Goal: Task Accomplishment & Management: Manage account settings

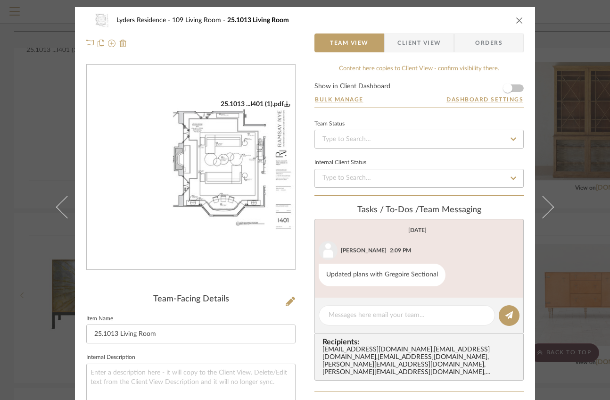
click at [517, 23] on icon "close" at bounding box center [520, 20] width 8 height 8
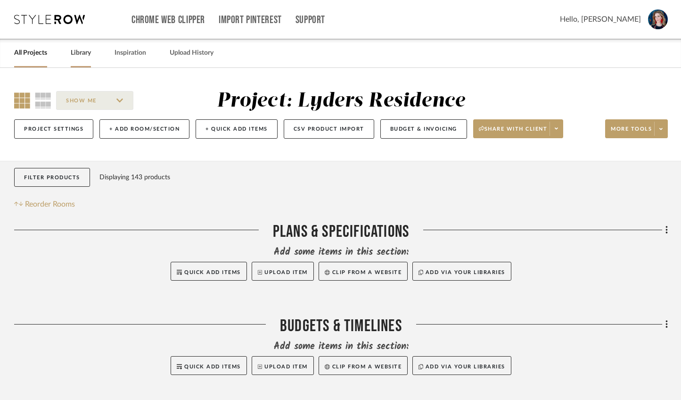
click at [80, 57] on link "Library" at bounding box center [81, 53] width 20 height 13
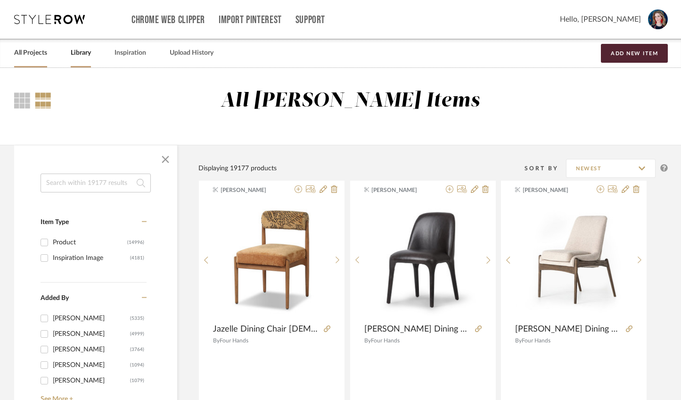
click at [29, 57] on link "All Projects" at bounding box center [30, 53] width 33 height 13
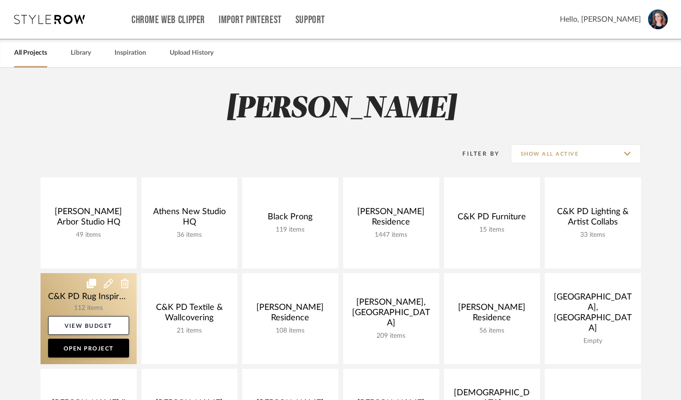
click at [83, 312] on link at bounding box center [89, 318] width 96 height 91
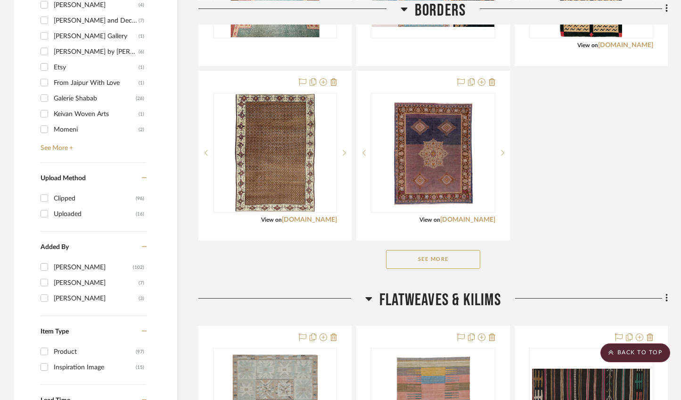
scroll to position [793, 0]
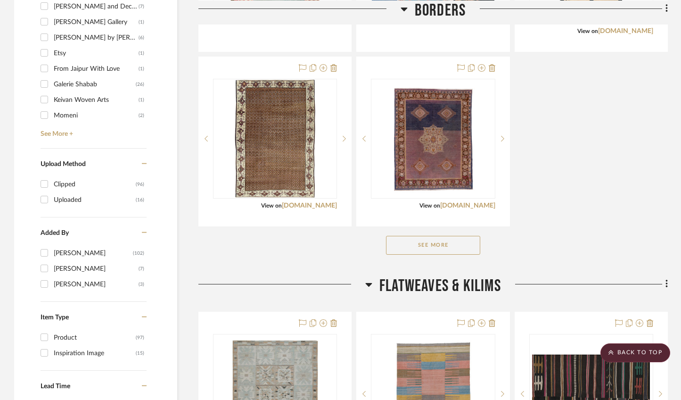
click at [424, 254] on button "See More" at bounding box center [433, 245] width 94 height 19
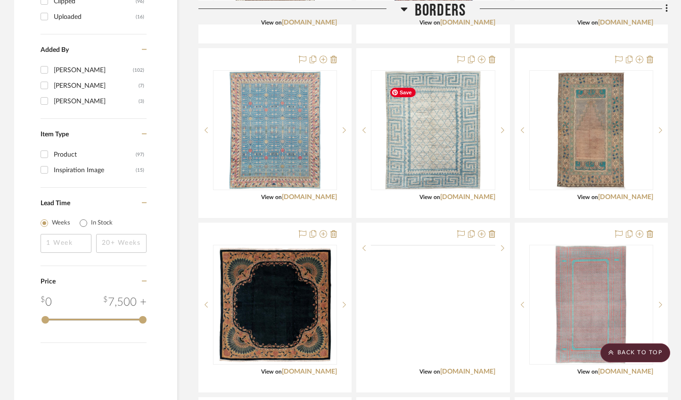
scroll to position [1000, 0]
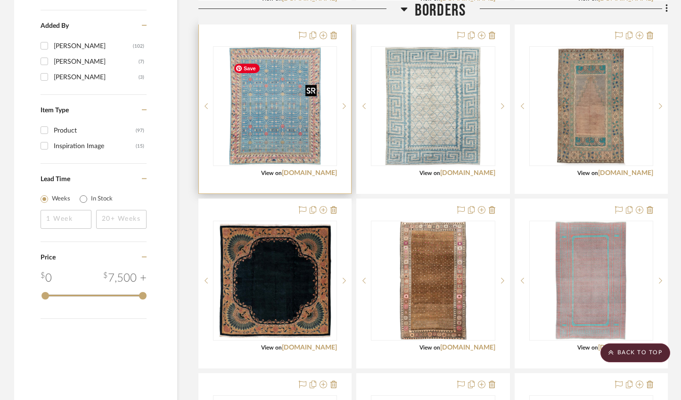
click at [291, 145] on img "0" at bounding box center [275, 106] width 91 height 118
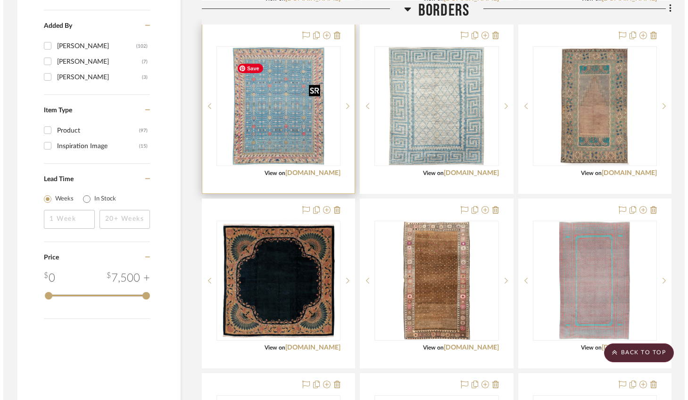
scroll to position [0, 0]
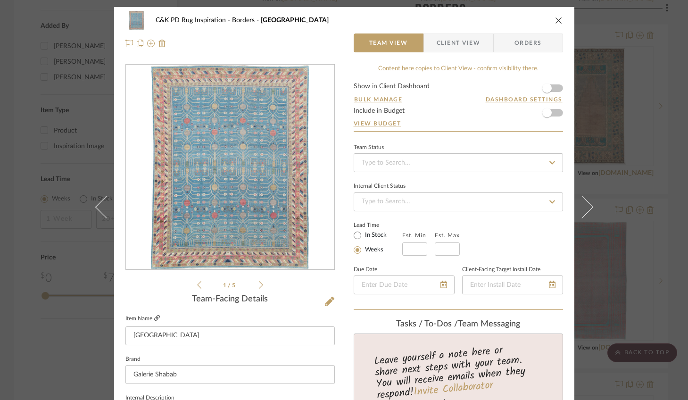
click at [156, 318] on icon at bounding box center [157, 318] width 6 height 6
click at [555, 18] on icon "close" at bounding box center [559, 20] width 8 height 8
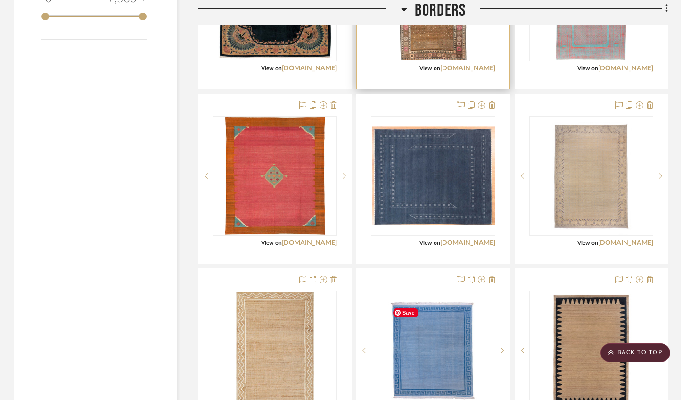
scroll to position [1263, 0]
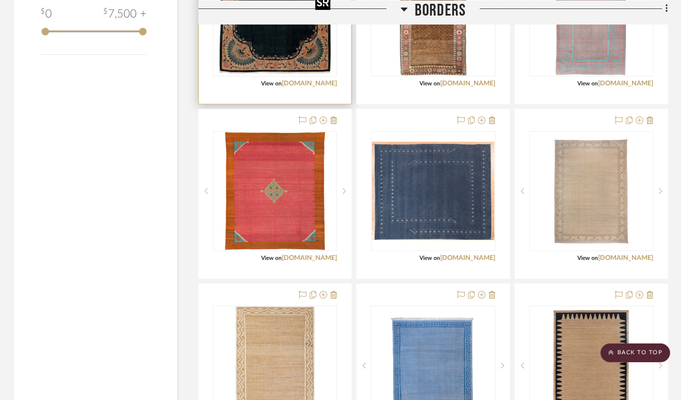
click at [273, 73] on img "0" at bounding box center [275, 17] width 118 height 118
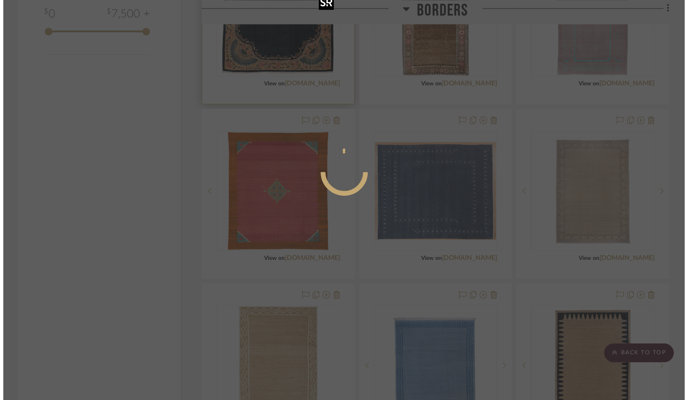
scroll to position [0, 0]
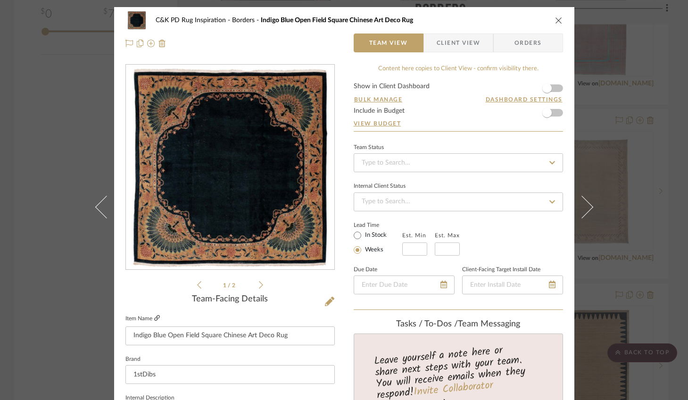
click at [156, 315] on icon at bounding box center [157, 318] width 6 height 6
click at [555, 22] on icon "close" at bounding box center [559, 20] width 8 height 8
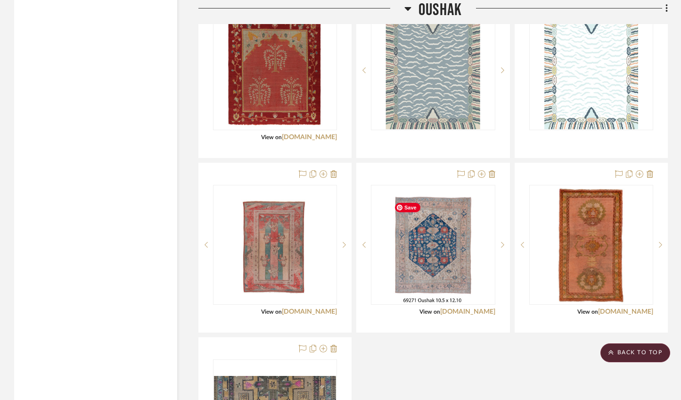
scroll to position [3416, 0]
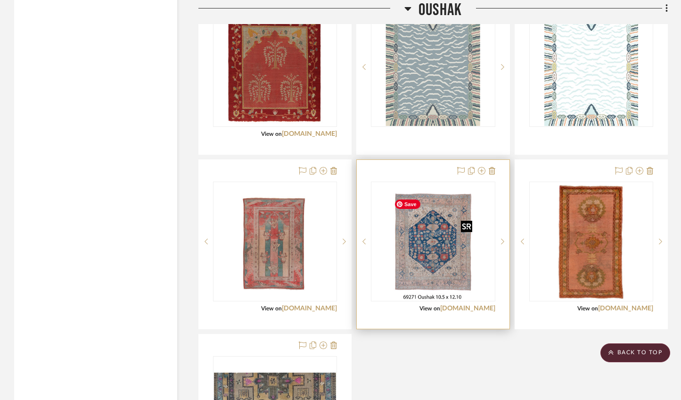
click at [430, 275] on img "0" at bounding box center [432, 241] width 85 height 118
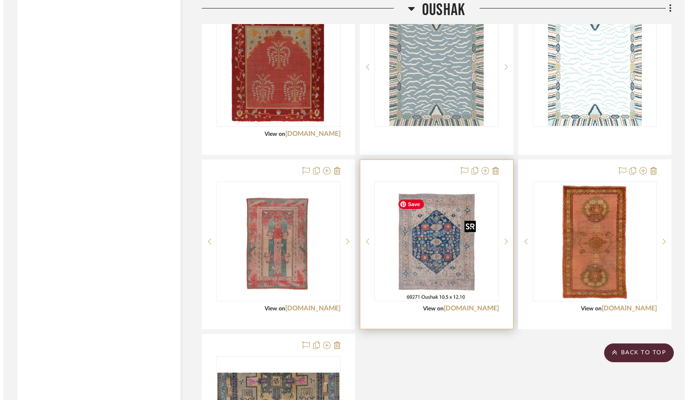
scroll to position [0, 0]
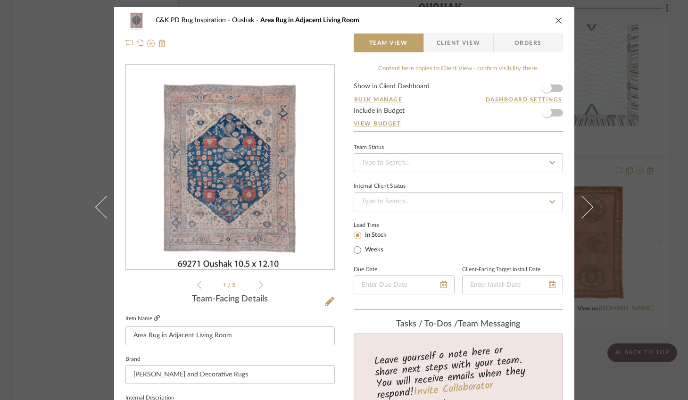
click at [156, 318] on icon at bounding box center [157, 318] width 6 height 6
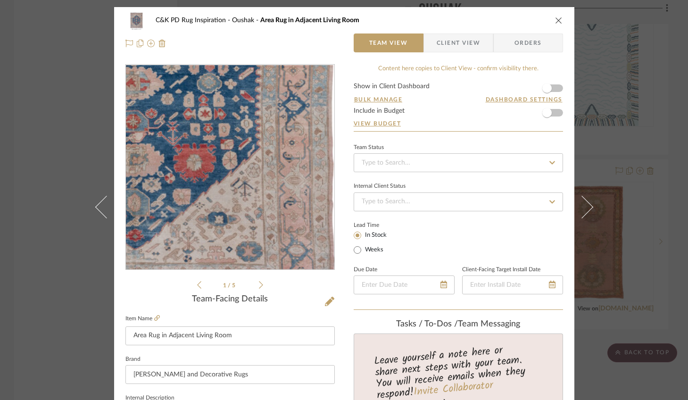
click at [257, 196] on img "0" at bounding box center [230, 167] width 148 height 205
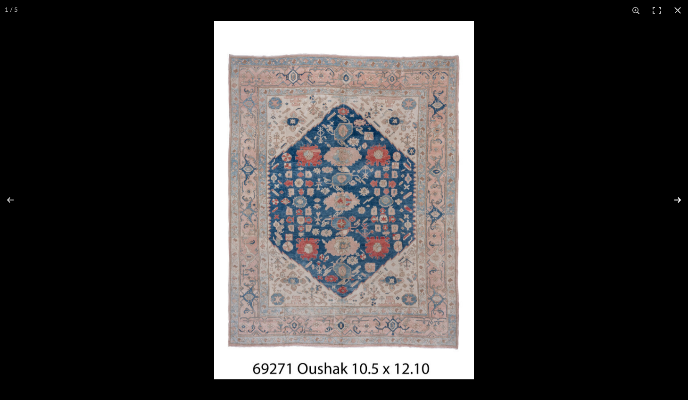
click at [609, 201] on button at bounding box center [671, 199] width 33 height 47
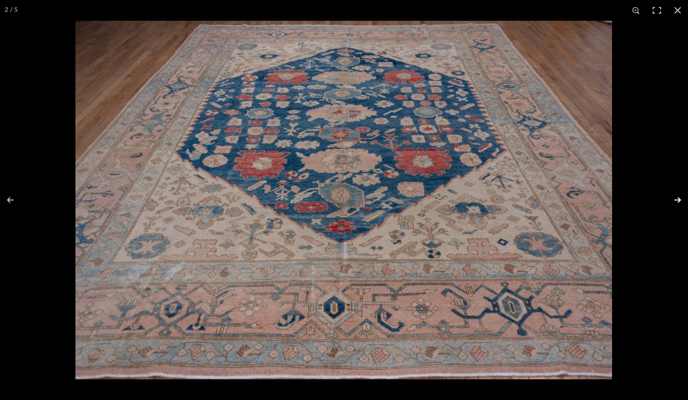
click at [609, 201] on button at bounding box center [671, 199] width 33 height 47
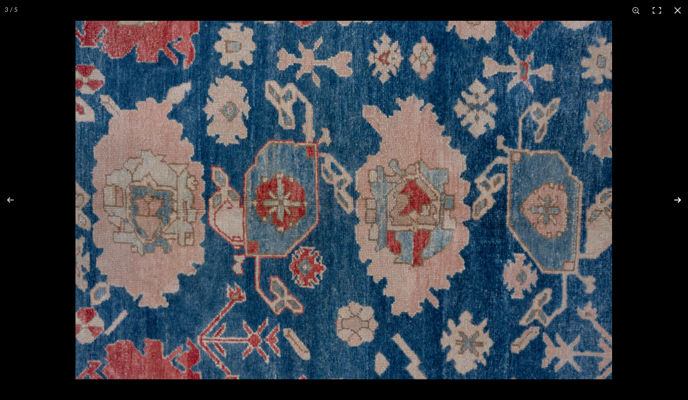
click at [609, 201] on button at bounding box center [671, 199] width 33 height 47
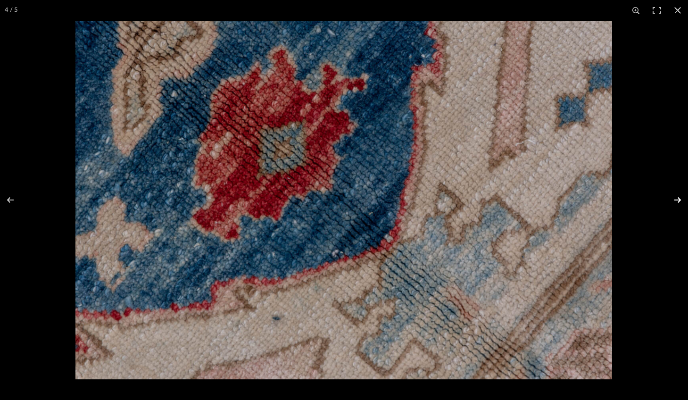
click at [609, 201] on button at bounding box center [671, 199] width 33 height 47
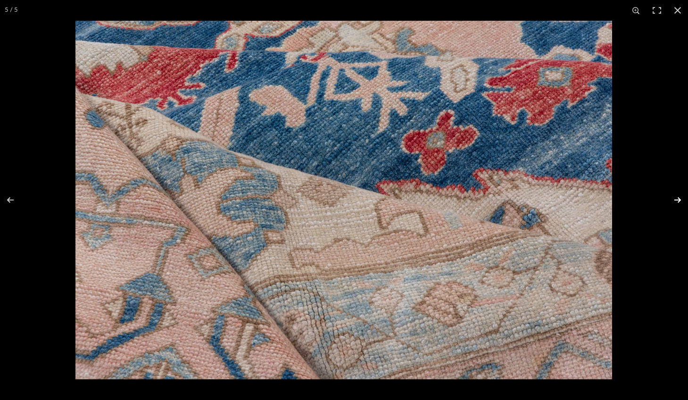
click at [609, 201] on button at bounding box center [671, 199] width 33 height 47
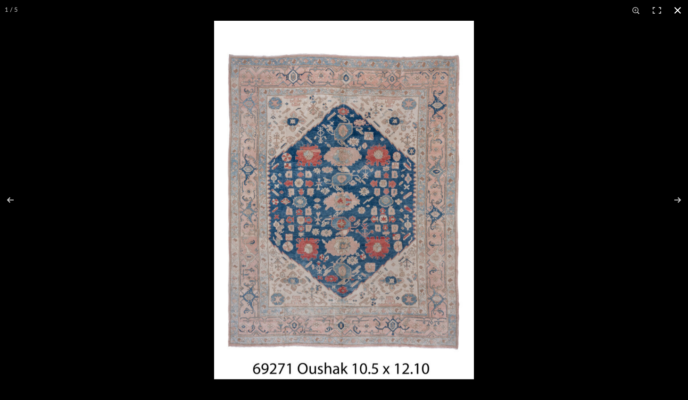
click at [609, 10] on button at bounding box center [677, 10] width 21 height 21
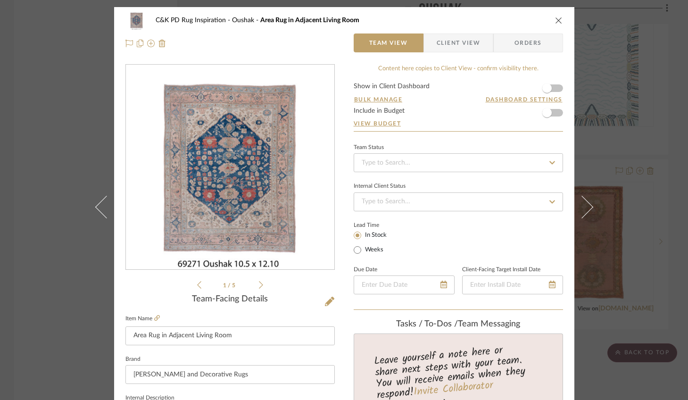
click at [555, 21] on icon "close" at bounding box center [559, 20] width 8 height 8
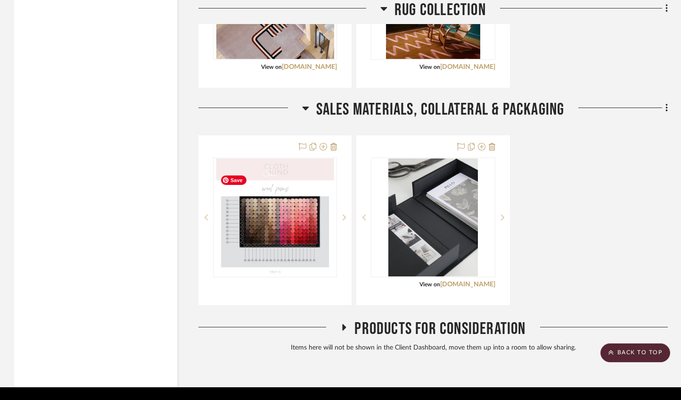
scroll to position [5518, 0]
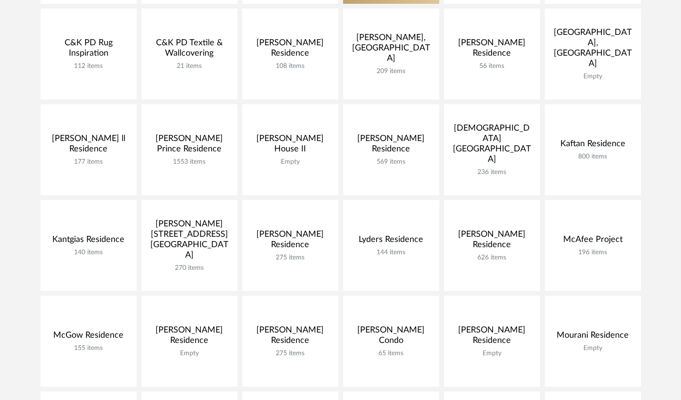
scroll to position [276, 0]
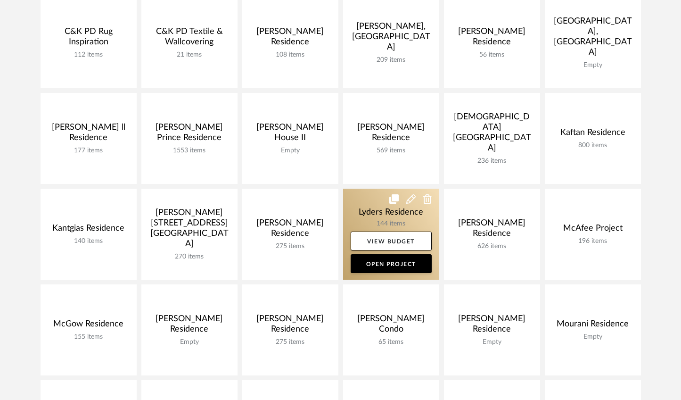
click at [369, 211] on link at bounding box center [391, 234] width 96 height 91
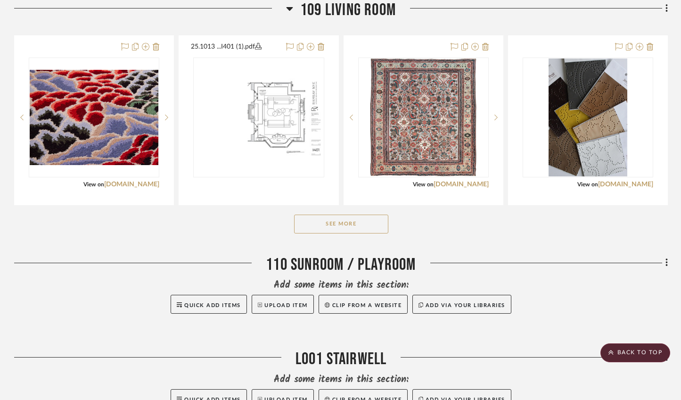
scroll to position [1050, 0]
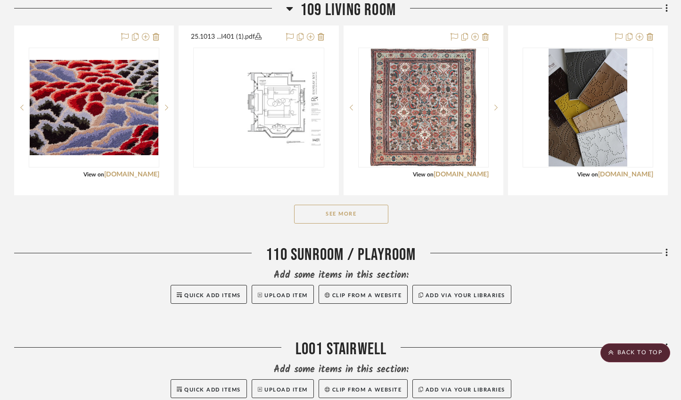
click at [350, 223] on button "See More" at bounding box center [341, 214] width 94 height 19
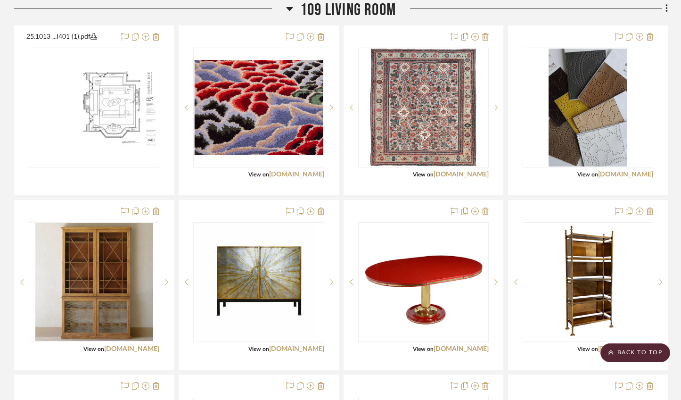
drag, startPoint x: 267, startPoint y: 131, endPoint x: 111, endPoint y: 0, distance: 204.1
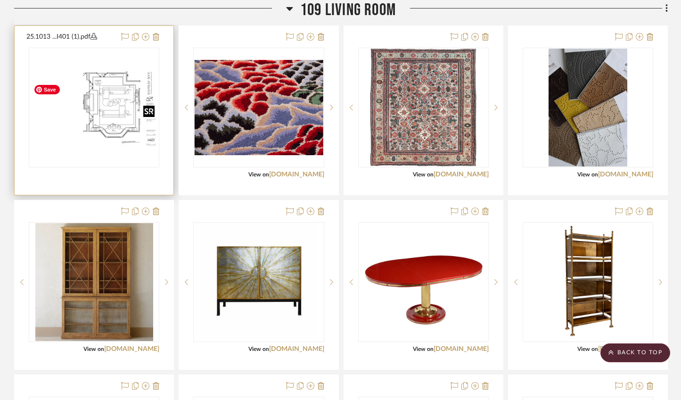
click at [106, 108] on img "0" at bounding box center [94, 107] width 129 height 83
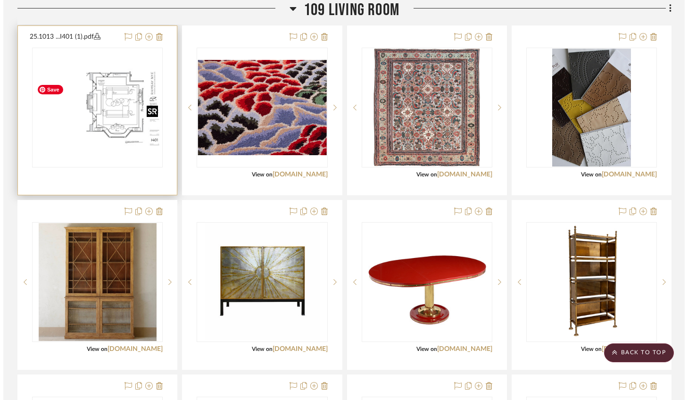
scroll to position [0, 0]
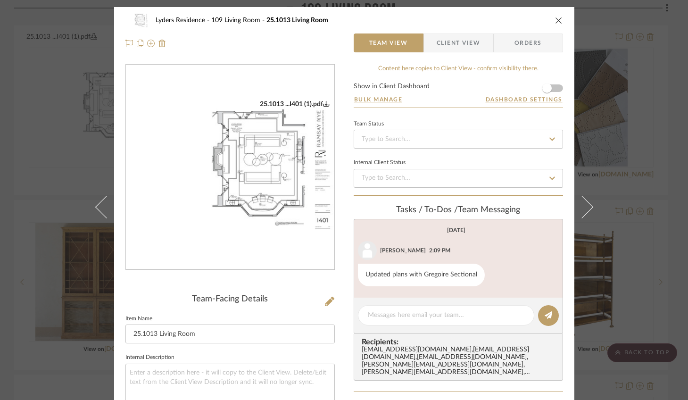
click at [245, 168] on img "0" at bounding box center [230, 167] width 208 height 135
click at [555, 19] on icon "close" at bounding box center [559, 20] width 8 height 8
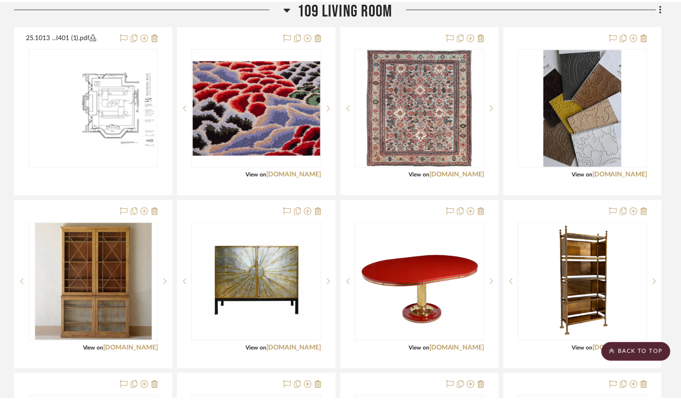
scroll to position [1050, 0]
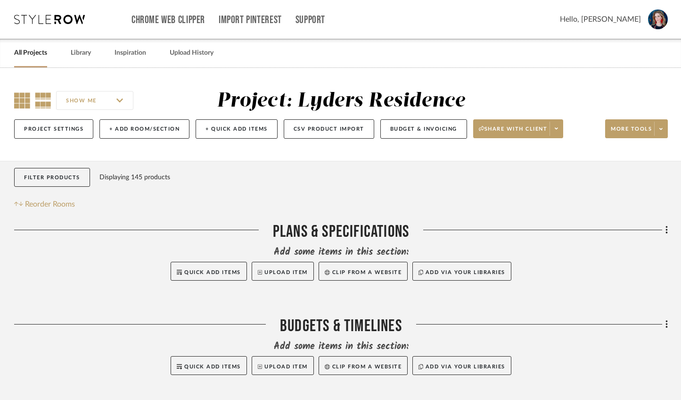
click at [20, 105] on icon at bounding box center [22, 100] width 16 height 16
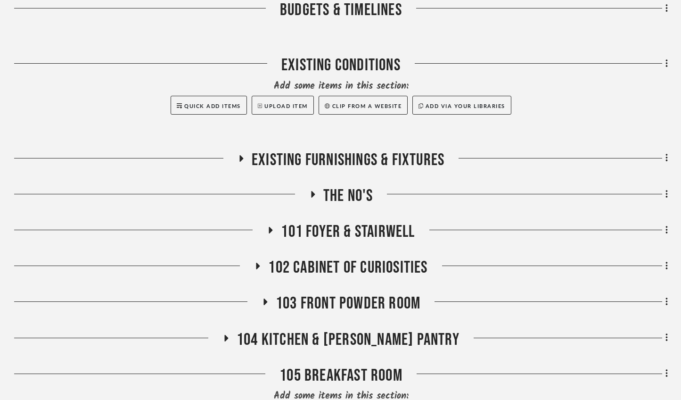
scroll to position [395, 0]
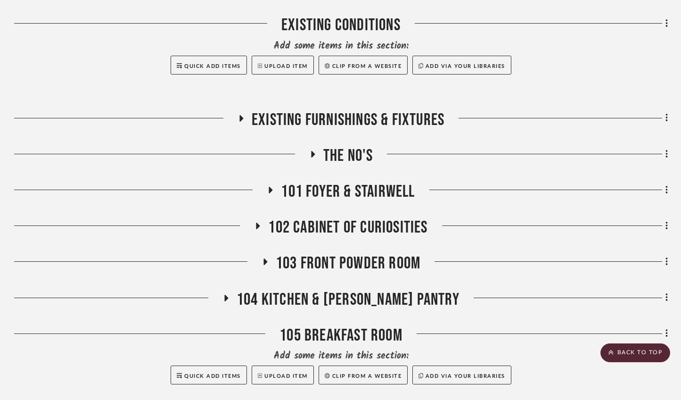
click at [256, 229] on icon at bounding box center [258, 225] width 4 height 7
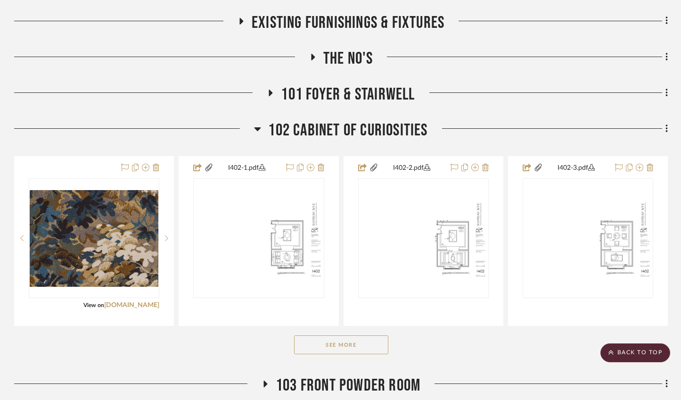
scroll to position [512, 0]
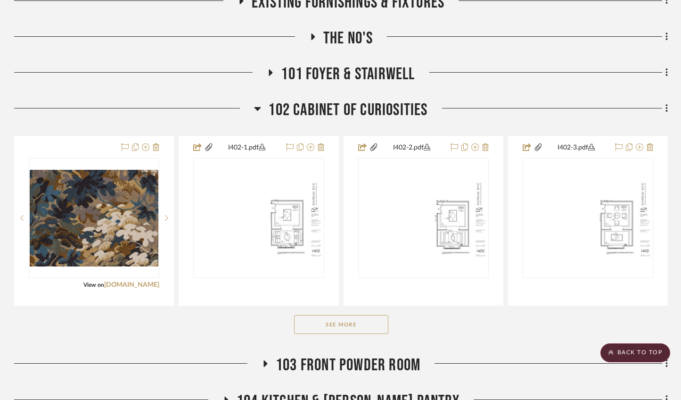
click at [345, 334] on button "See More" at bounding box center [341, 324] width 94 height 19
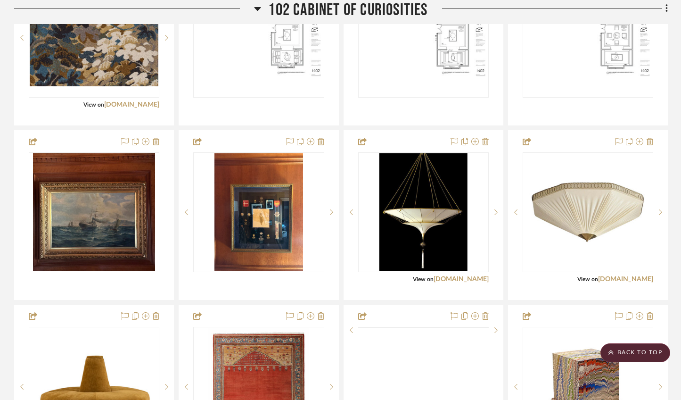
scroll to position [705, 0]
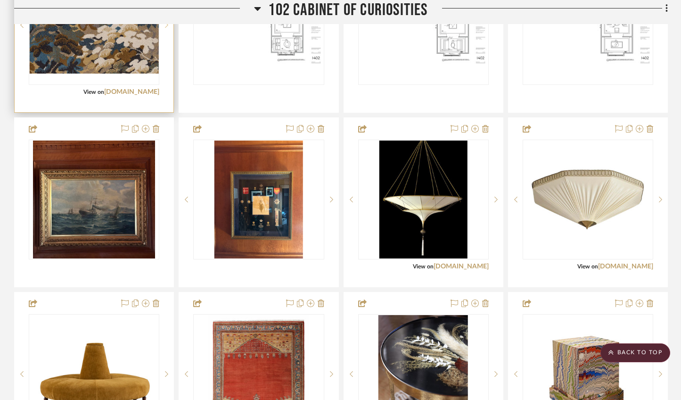
click at [164, 28] on sr-next-btn at bounding box center [166, 25] width 14 height 7
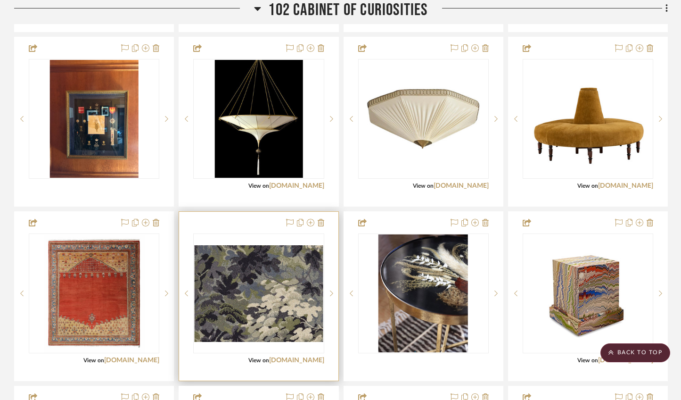
scroll to position [788, 0]
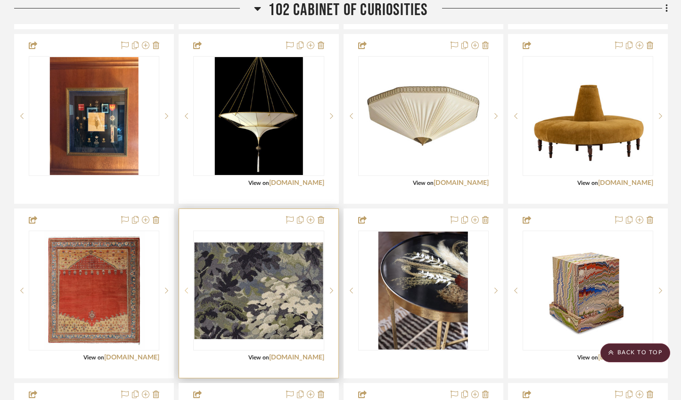
click at [188, 294] on sr-prev-btn at bounding box center [186, 290] width 14 height 7
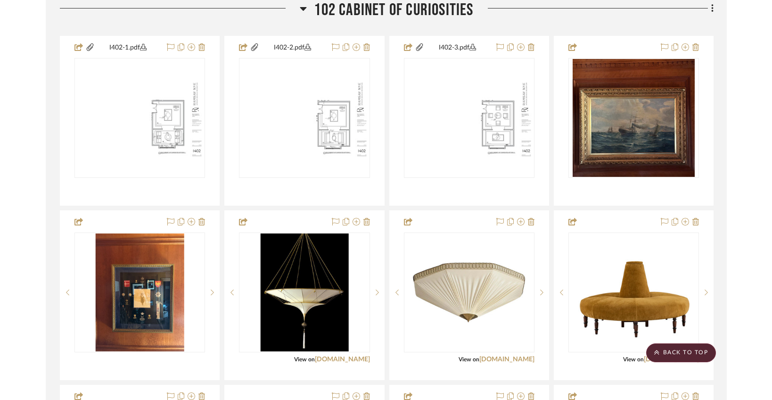
scroll to position [602, 0]
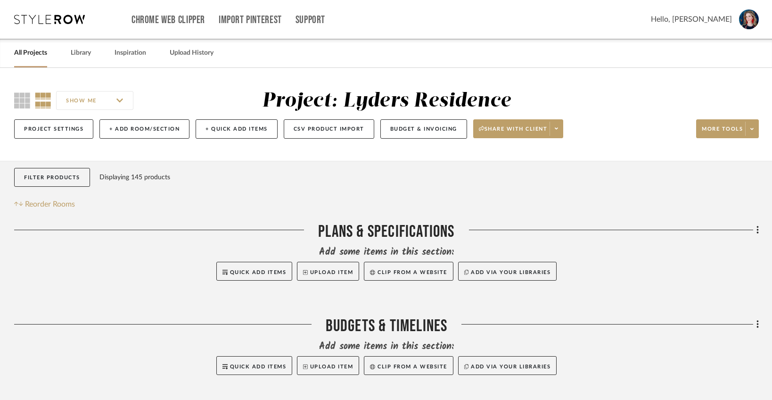
click at [13, 104] on div "SHOW ME Project: Lyders Residence Project Settings + Add Room/Section + Quick A…" at bounding box center [386, 117] width 772 height 56
click at [17, 105] on icon at bounding box center [22, 100] width 16 height 16
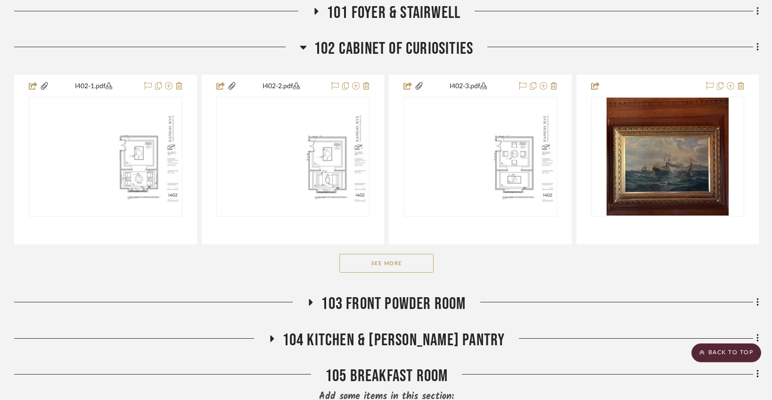
scroll to position [574, 0]
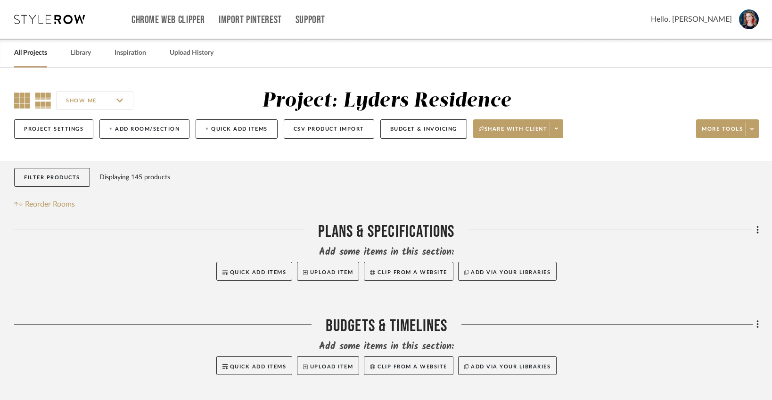
click at [23, 104] on icon at bounding box center [22, 100] width 16 height 16
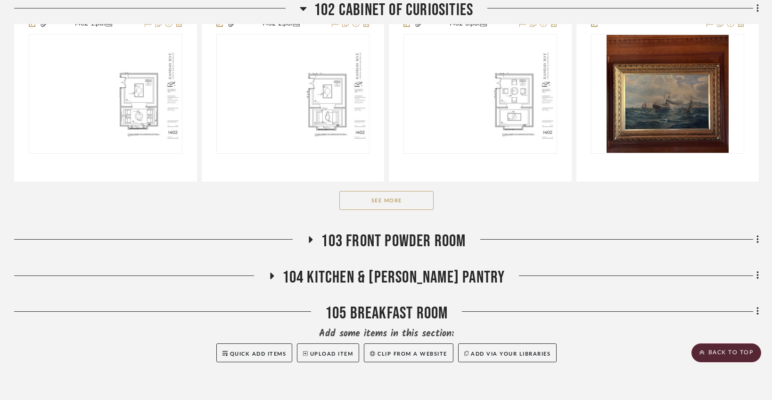
scroll to position [640, 0]
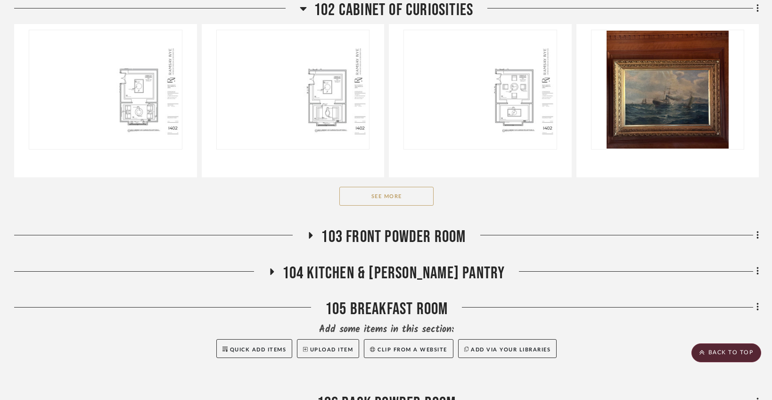
click at [375, 200] on button "See More" at bounding box center [386, 196] width 94 height 19
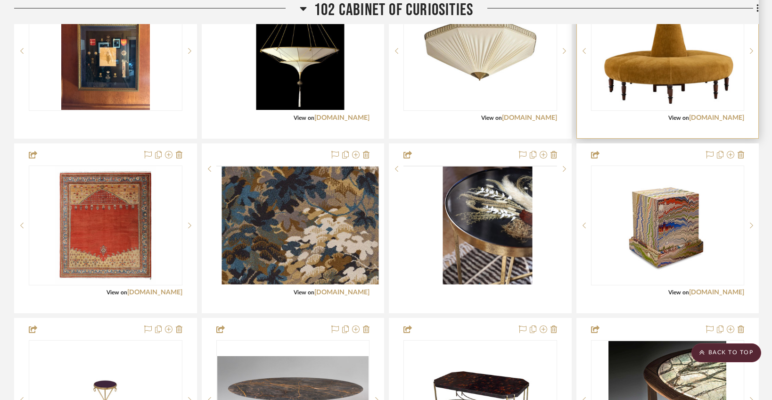
scroll to position [854, 0]
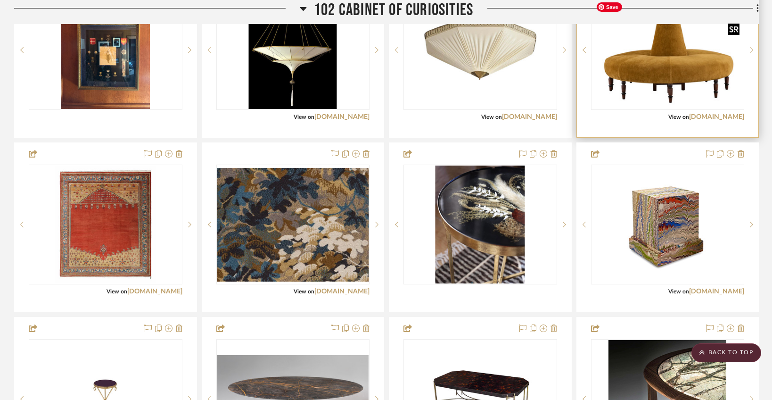
click at [0, 0] on img at bounding box center [0, 0] width 0 height 0
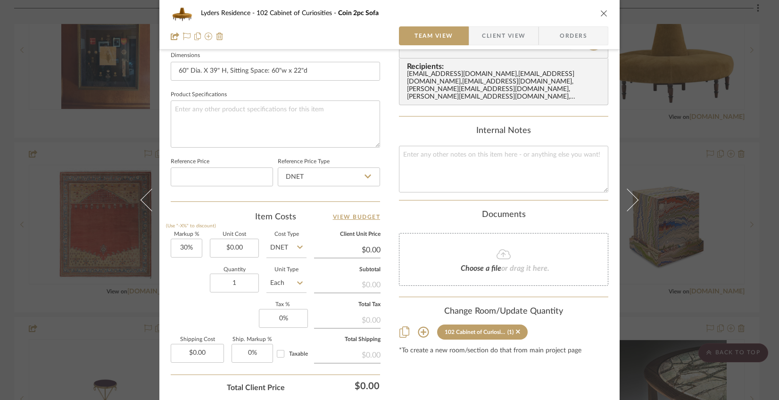
scroll to position [484, 0]
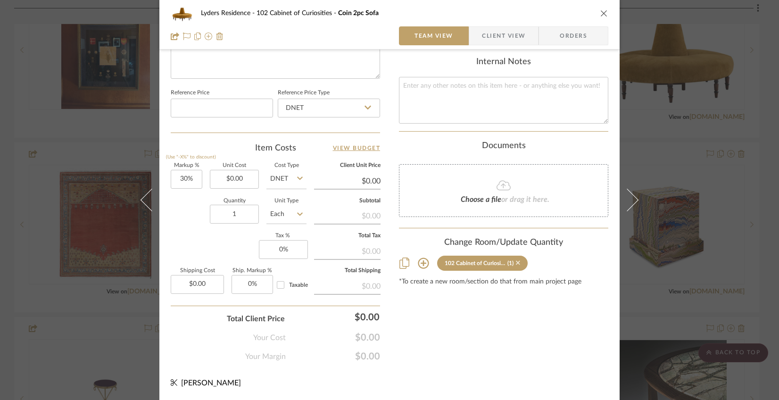
click at [516, 261] on icon at bounding box center [518, 263] width 4 height 4
click at [600, 11] on icon "close" at bounding box center [604, 13] width 8 height 8
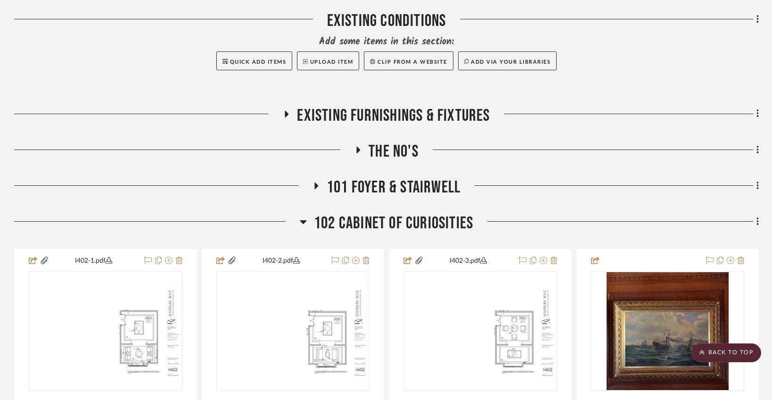
scroll to position [311, 0]
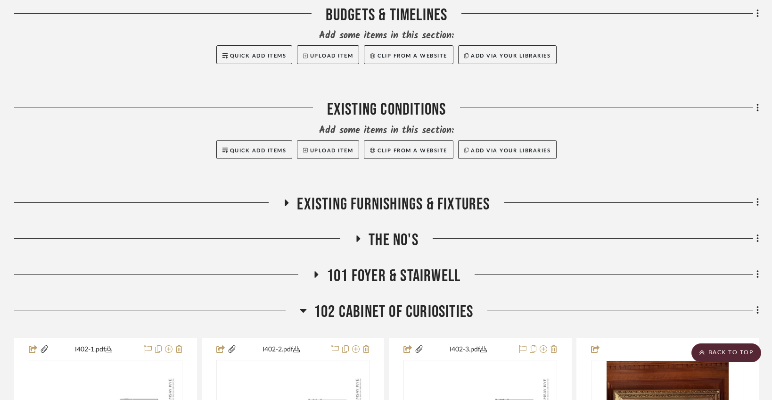
click at [301, 316] on icon at bounding box center [303, 309] width 7 height 11
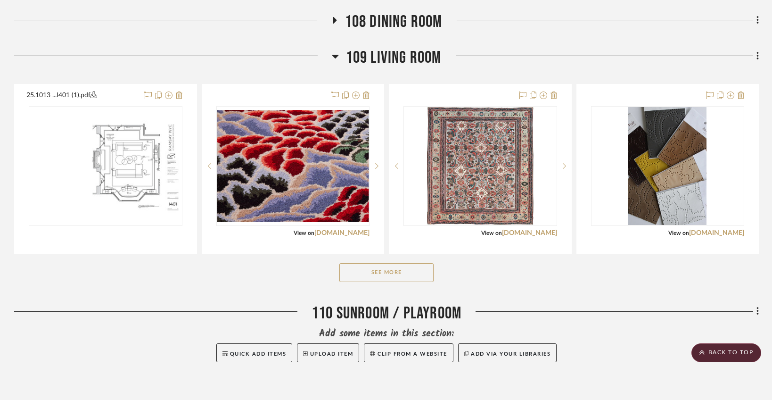
scroll to position [993, 0]
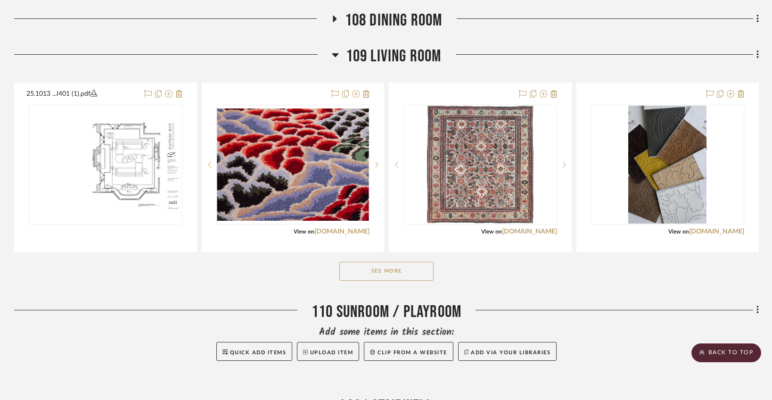
click at [394, 274] on button "See More" at bounding box center [386, 271] width 94 height 19
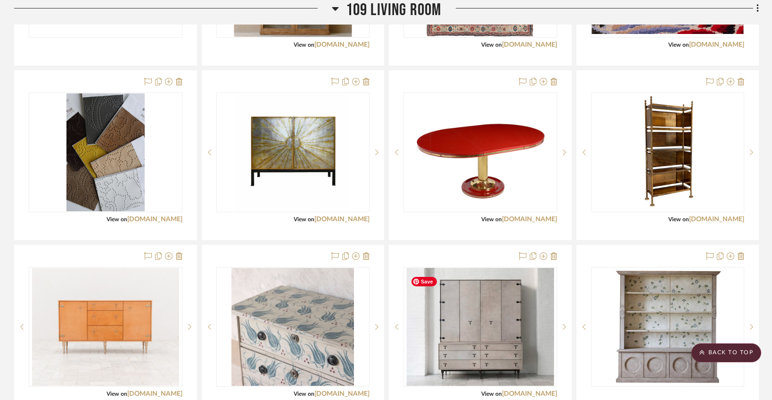
scroll to position [947, 0]
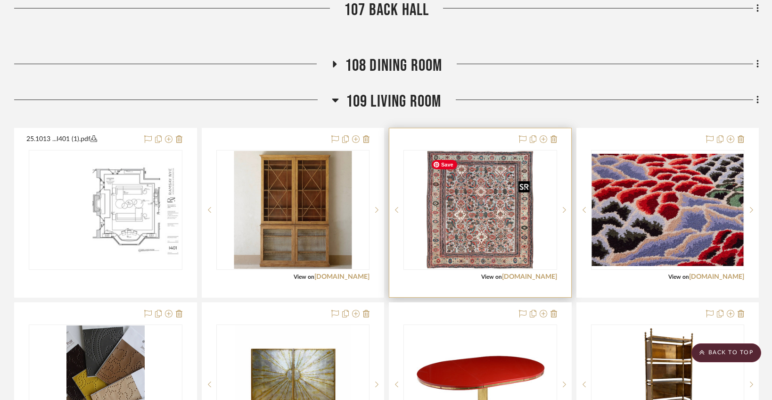
click at [489, 218] on img "0" at bounding box center [480, 210] width 107 height 118
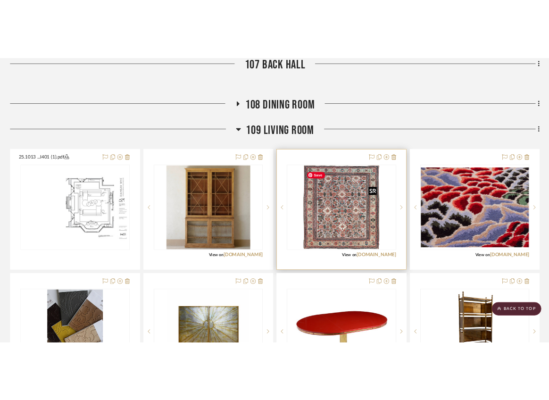
scroll to position [0, 0]
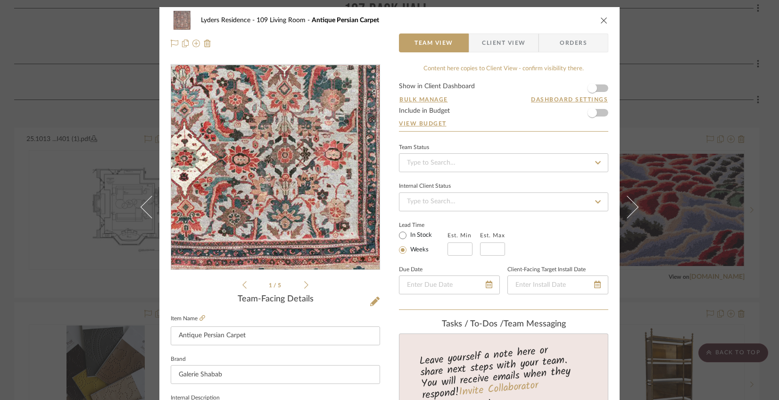
click at [305, 217] on img "0" at bounding box center [275, 167] width 185 height 205
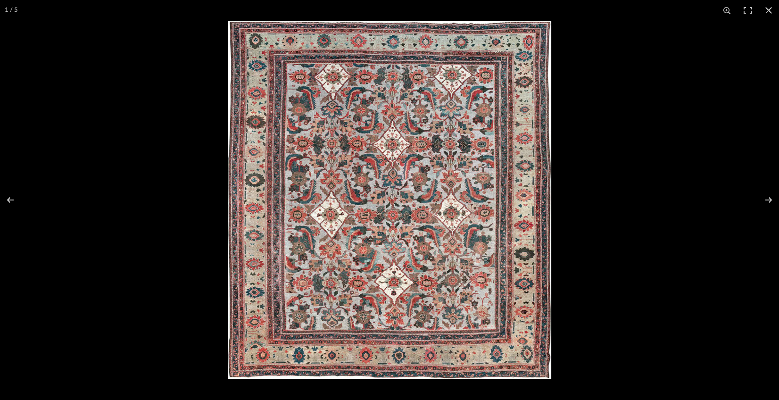
click at [435, 261] on img at bounding box center [389, 200] width 323 height 358
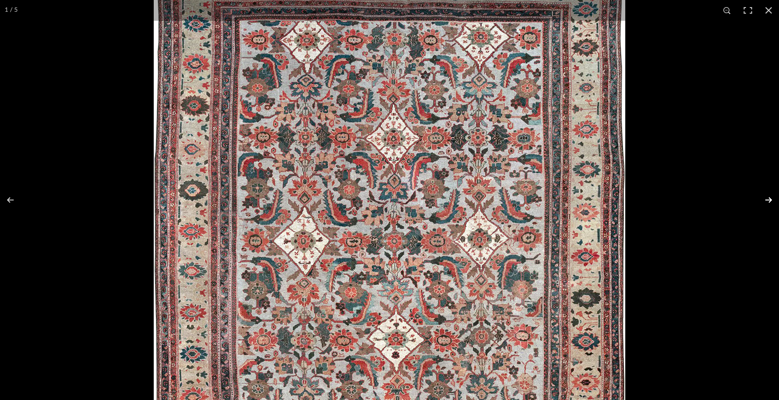
click at [767, 202] on button at bounding box center [762, 199] width 33 height 47
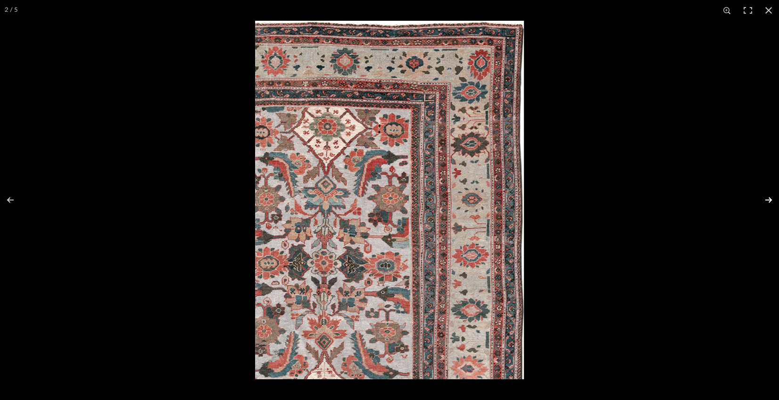
click at [767, 202] on button at bounding box center [762, 199] width 33 height 47
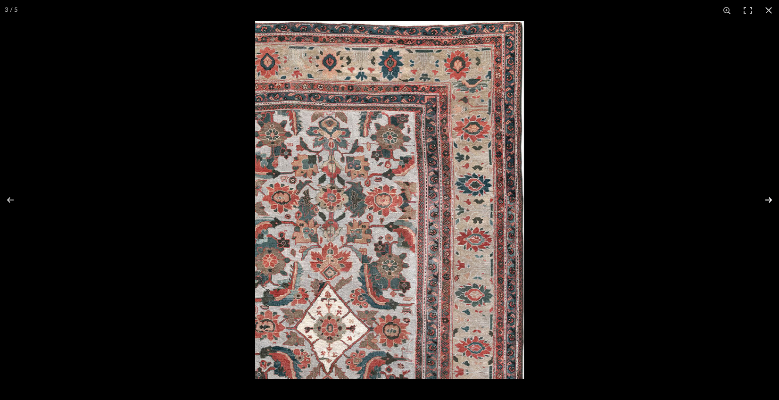
click at [767, 202] on button at bounding box center [762, 199] width 33 height 47
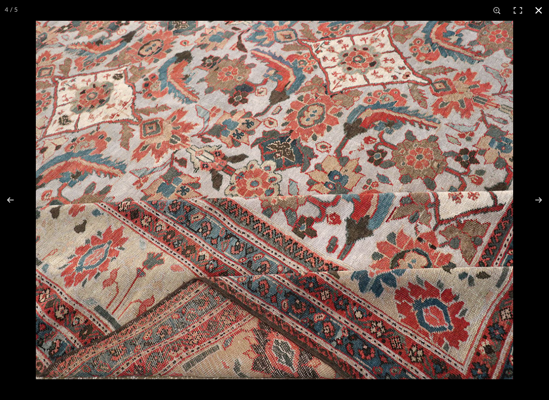
click at [536, 9] on button at bounding box center [538, 10] width 21 height 21
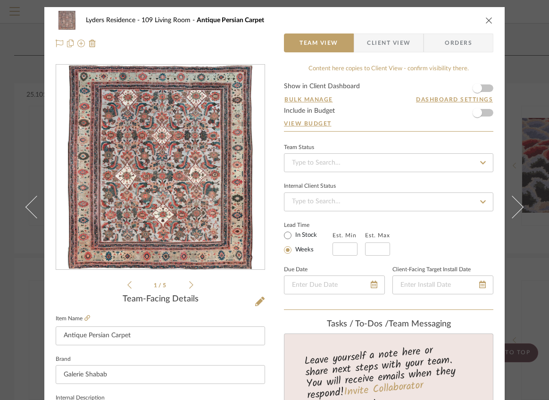
click at [485, 20] on icon "close" at bounding box center [489, 20] width 8 height 8
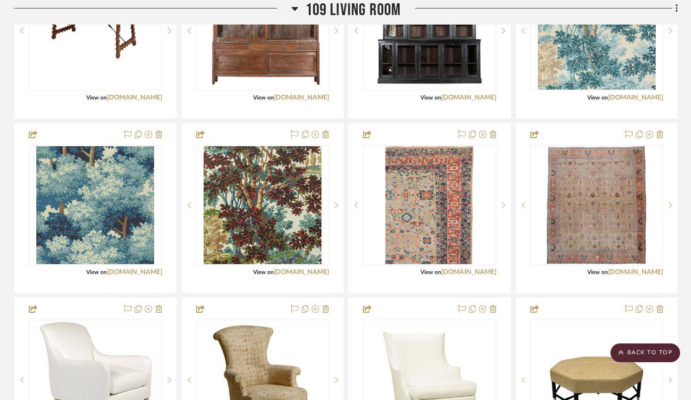
scroll to position [2178, 0]
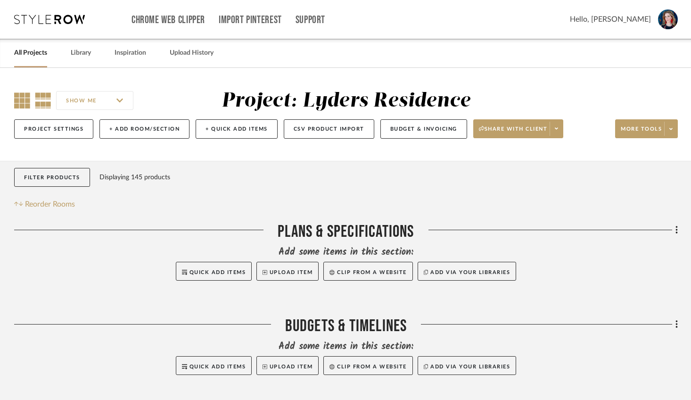
click at [19, 99] on icon at bounding box center [22, 100] width 16 height 16
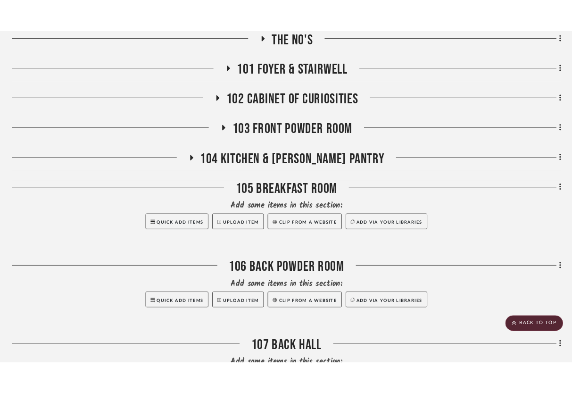
scroll to position [514, 0]
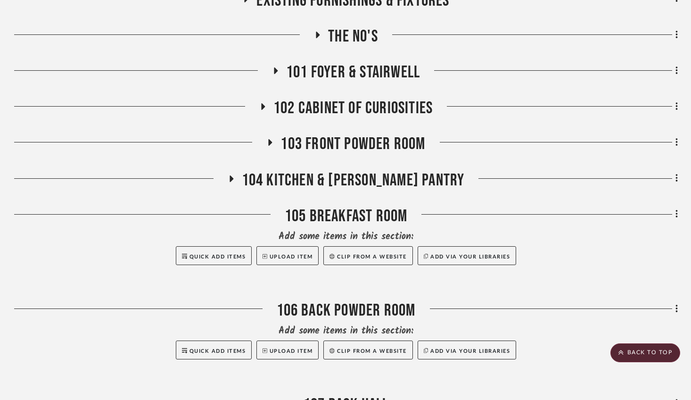
click at [263, 110] on icon at bounding box center [263, 106] width 4 height 7
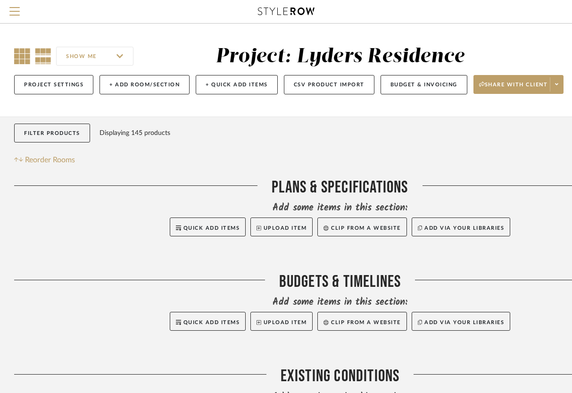
click at [21, 59] on icon at bounding box center [22, 56] width 16 height 16
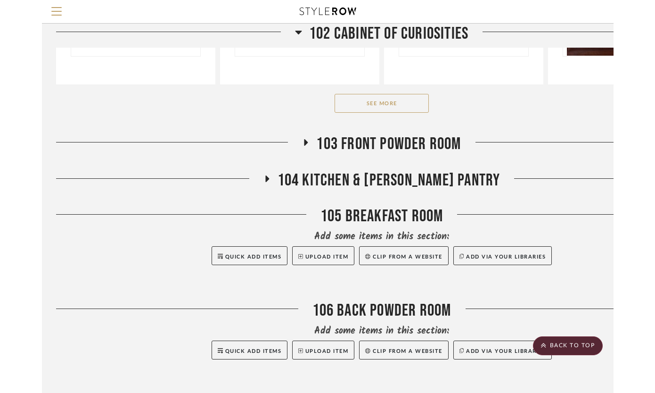
scroll to position [699, 0]
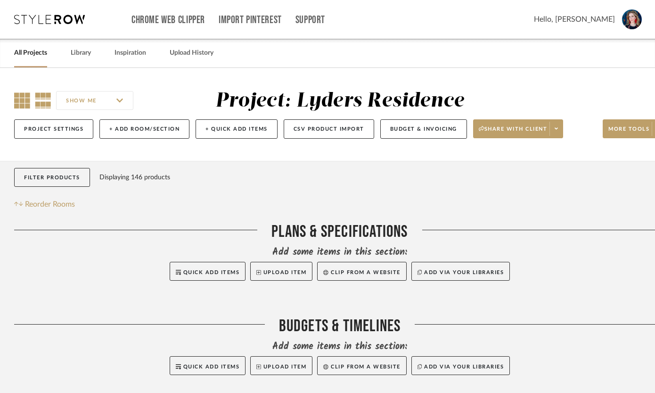
click at [21, 98] on icon at bounding box center [22, 100] width 16 height 16
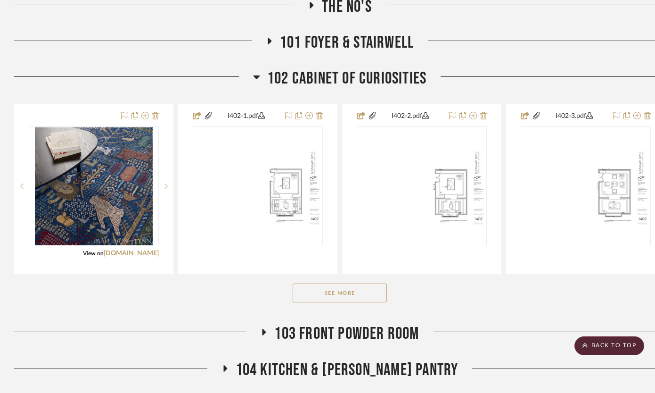
scroll to position [552, 0]
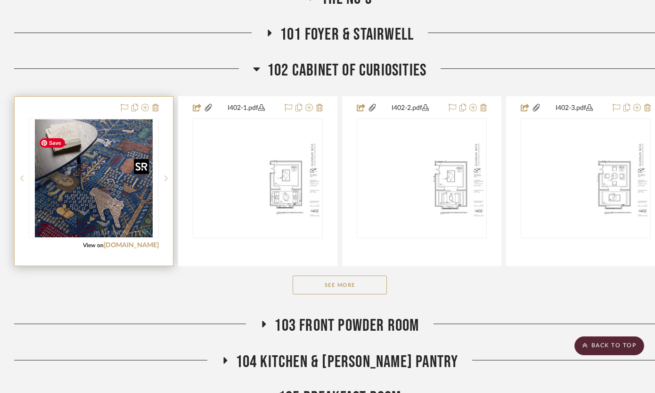
click at [114, 222] on img "0" at bounding box center [94, 178] width 118 height 118
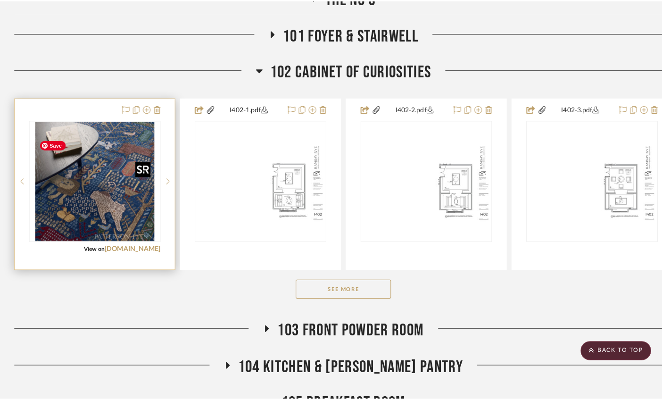
scroll to position [0, 0]
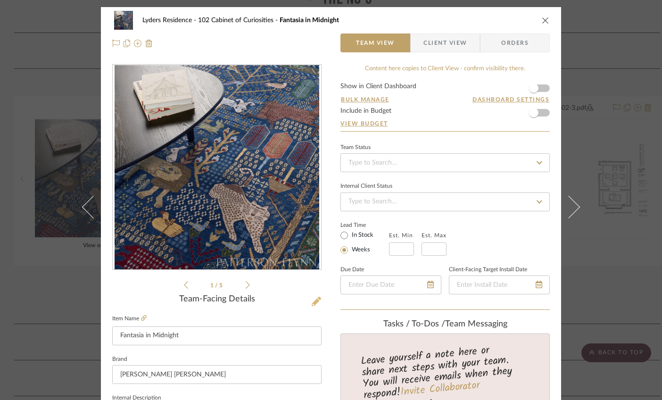
click at [312, 304] on icon at bounding box center [316, 300] width 9 height 9
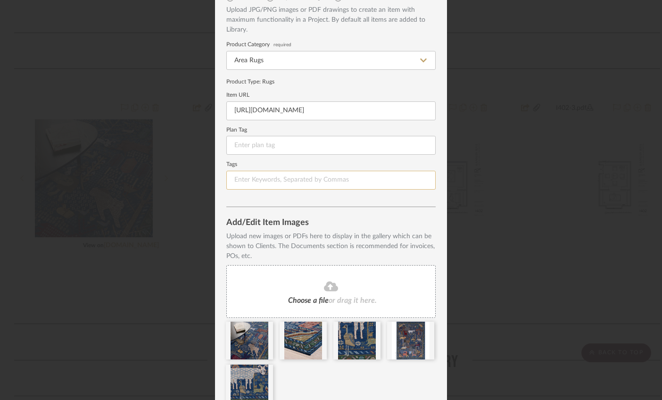
scroll to position [99, 0]
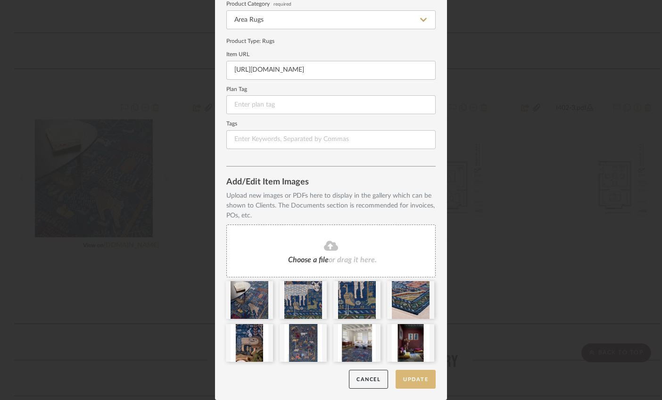
click at [414, 380] on button "Update" at bounding box center [415, 378] width 40 height 19
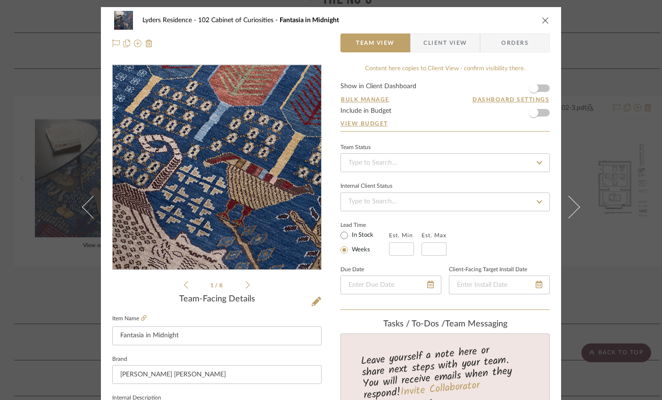
click at [262, 179] on img "0" at bounding box center [217, 167] width 205 height 205
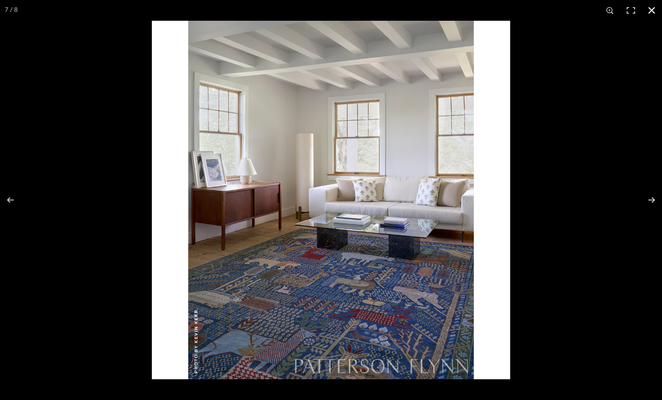
click at [651, 12] on button at bounding box center [651, 10] width 21 height 21
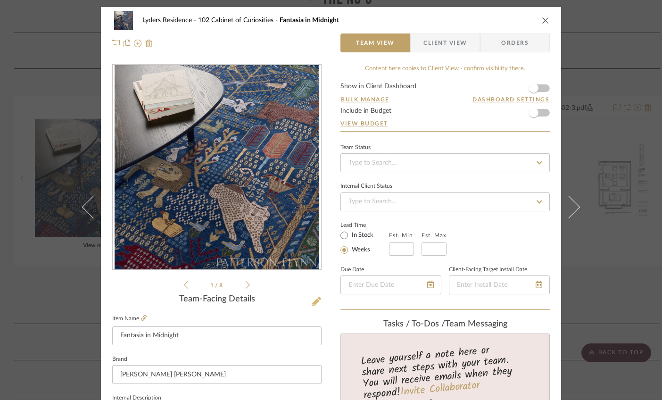
click at [313, 301] on icon at bounding box center [316, 300] width 9 height 9
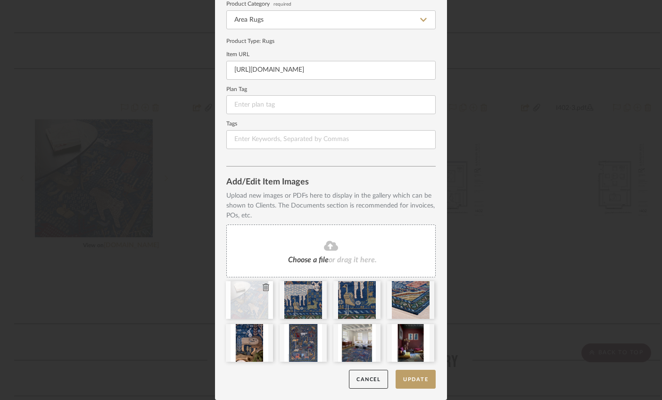
click at [263, 285] on icon at bounding box center [266, 287] width 7 height 8
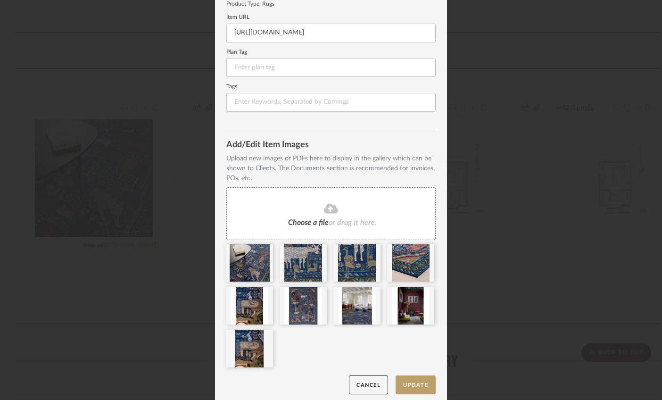
scroll to position [134, 0]
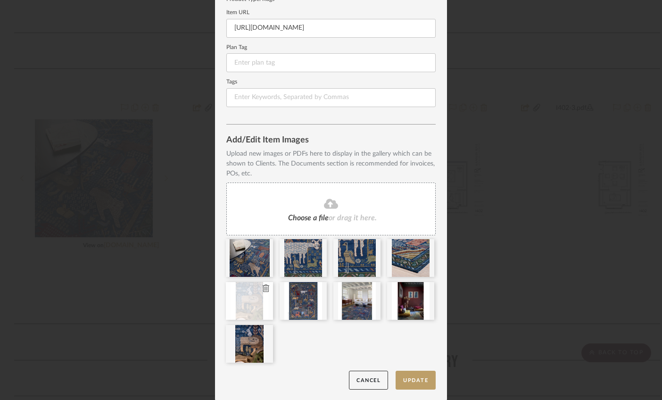
click at [263, 292] on icon at bounding box center [266, 288] width 7 height 8
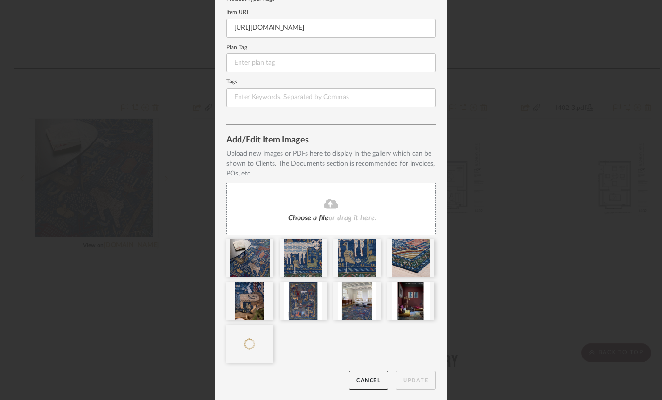
scroll to position [142, 0]
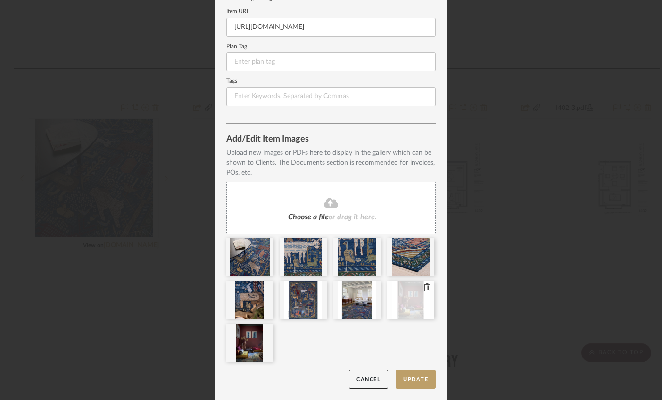
click at [425, 284] on icon at bounding box center [427, 287] width 7 height 8
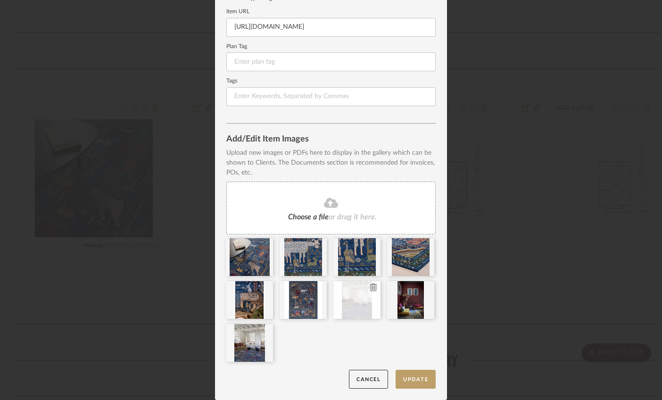
click at [370, 284] on icon at bounding box center [373, 287] width 7 height 8
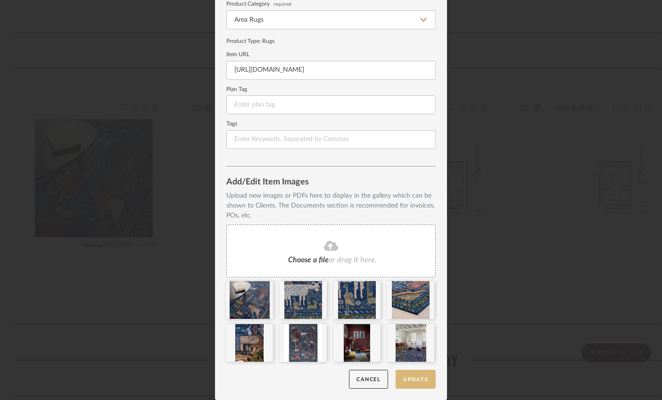
click at [402, 375] on button "Update" at bounding box center [415, 378] width 40 height 19
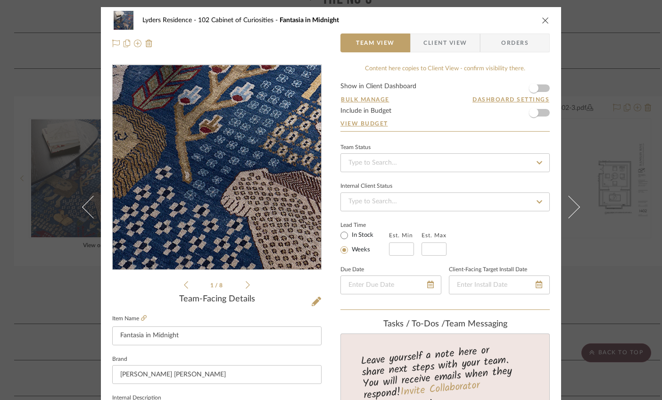
click at [204, 189] on img "0" at bounding box center [217, 167] width 208 height 195
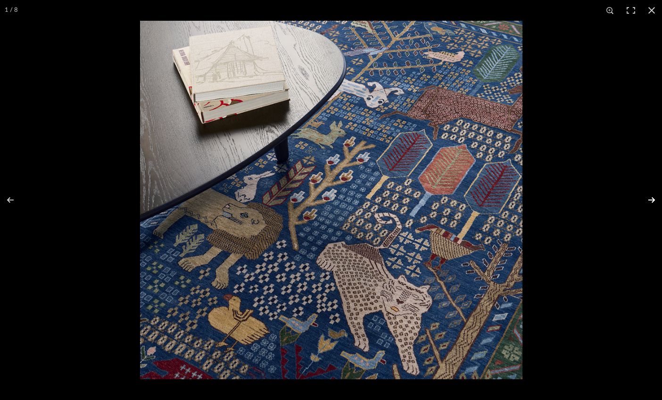
click at [647, 201] on button at bounding box center [645, 199] width 33 height 47
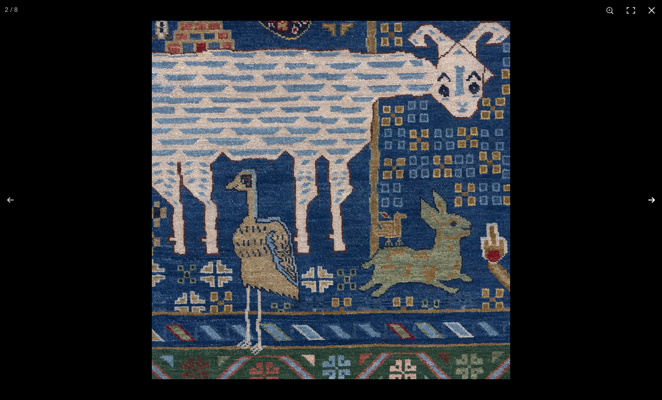
click at [647, 201] on button at bounding box center [645, 199] width 33 height 47
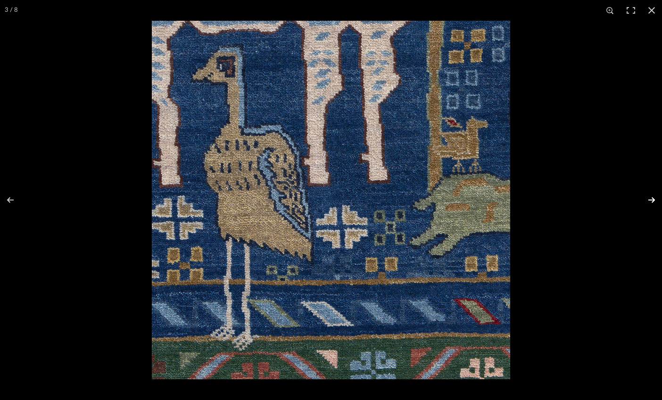
click at [647, 201] on button at bounding box center [645, 199] width 33 height 47
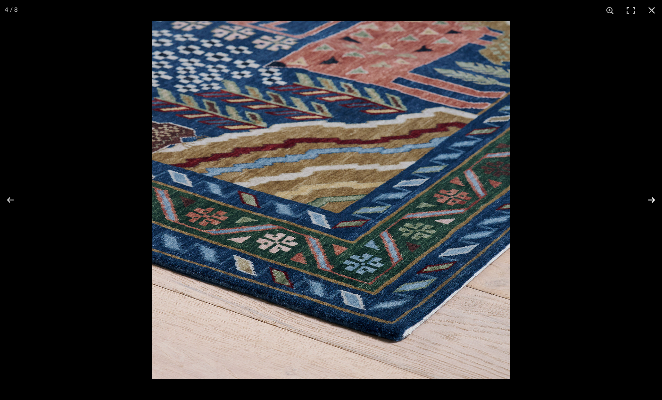
click at [647, 201] on button at bounding box center [645, 199] width 33 height 47
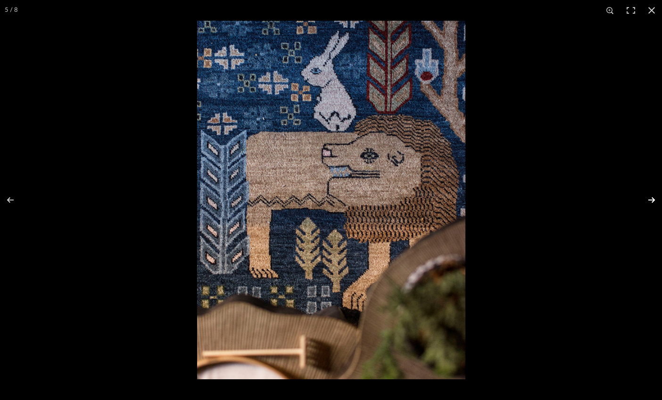
click at [647, 201] on button at bounding box center [645, 199] width 33 height 47
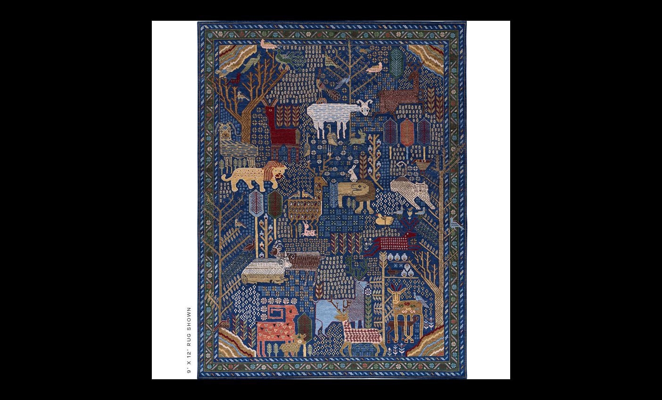
click at [647, 201] on button at bounding box center [645, 199] width 33 height 47
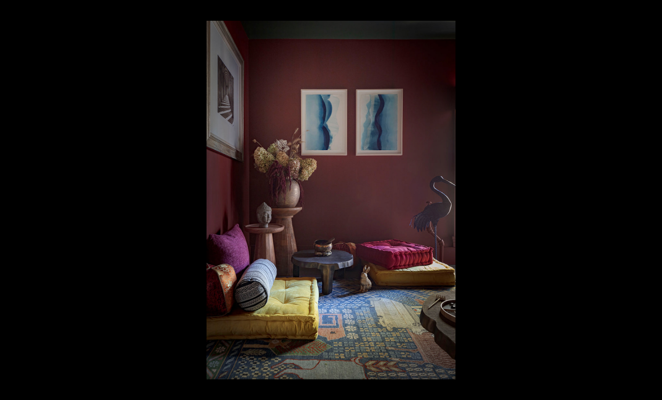
click at [647, 201] on button at bounding box center [645, 199] width 33 height 47
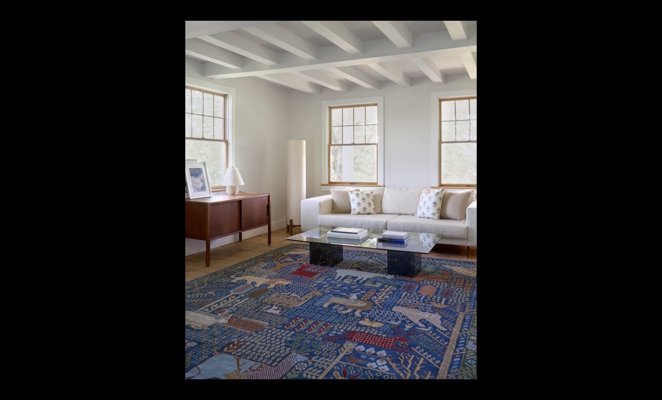
click at [647, 201] on button at bounding box center [645, 199] width 33 height 47
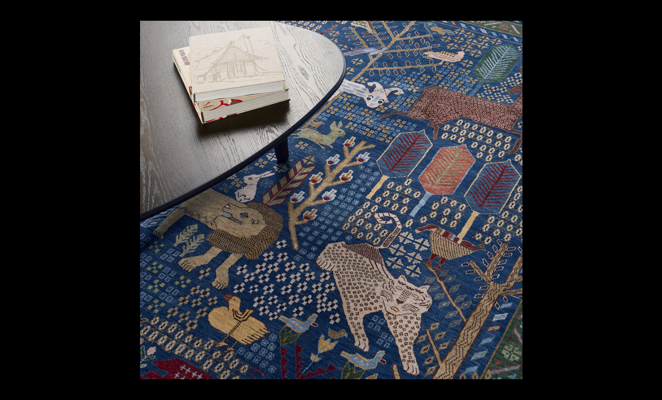
click at [647, 201] on button at bounding box center [645, 199] width 33 height 47
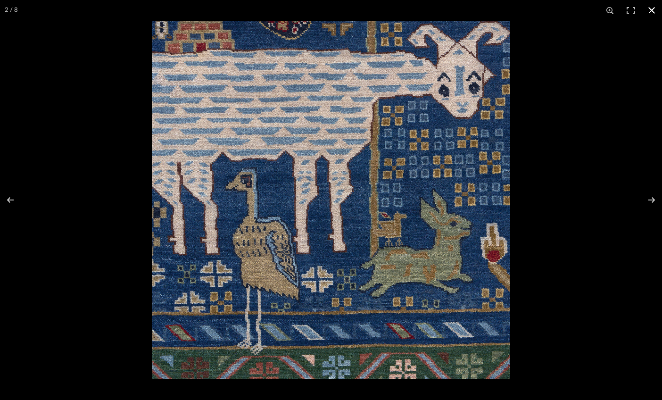
click at [649, 11] on button at bounding box center [651, 10] width 21 height 21
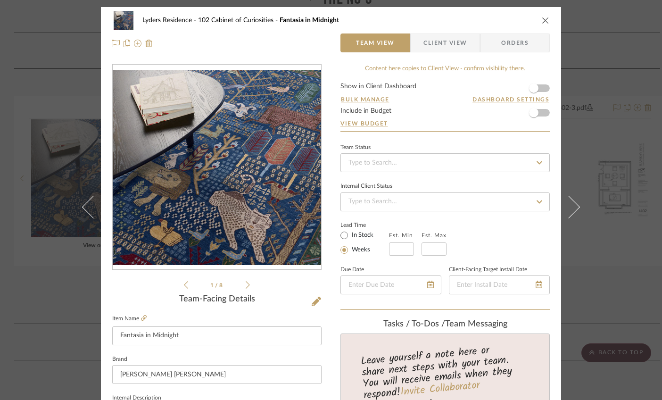
click at [541, 20] on icon "close" at bounding box center [545, 20] width 8 height 8
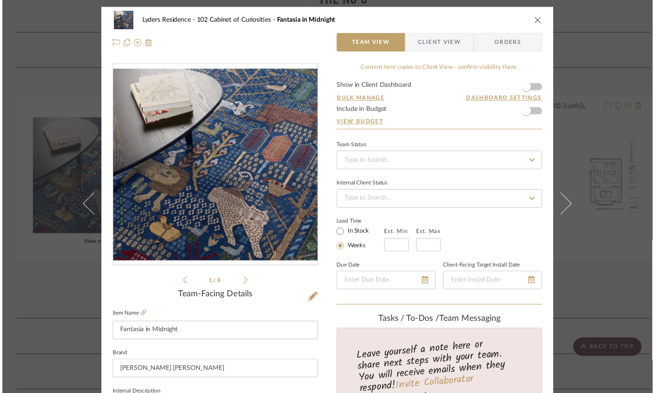
scroll to position [552, 0]
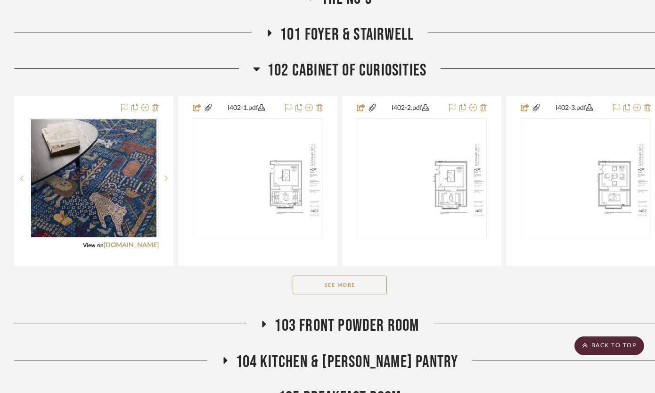
click at [342, 294] on button "See More" at bounding box center [340, 284] width 94 height 19
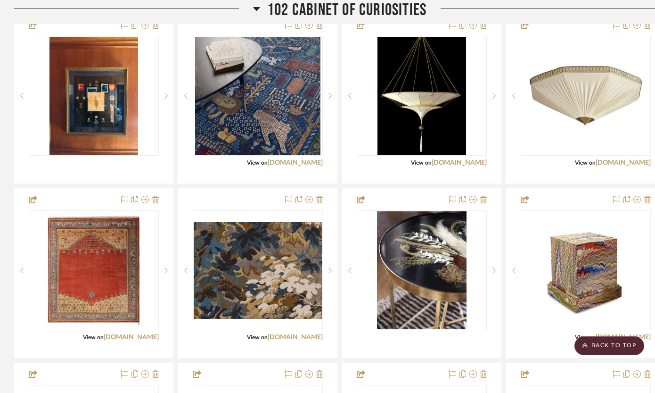
scroll to position [809, 0]
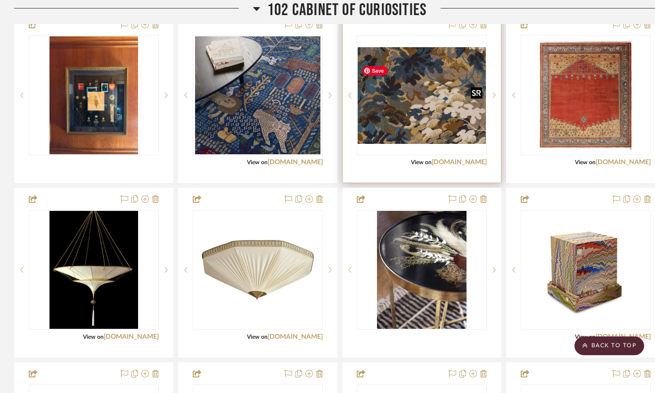
click at [439, 124] on img "0" at bounding box center [422, 95] width 128 height 96
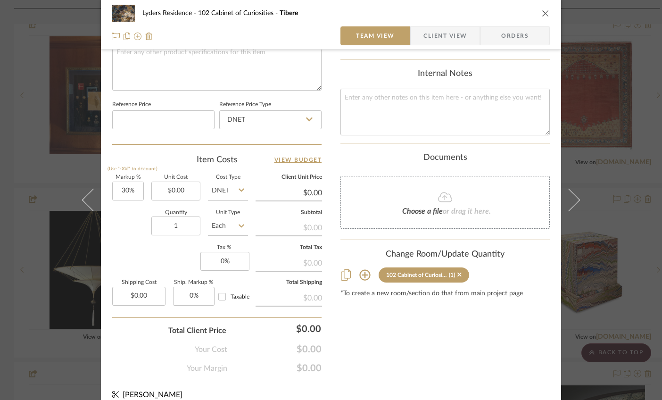
scroll to position [484, 0]
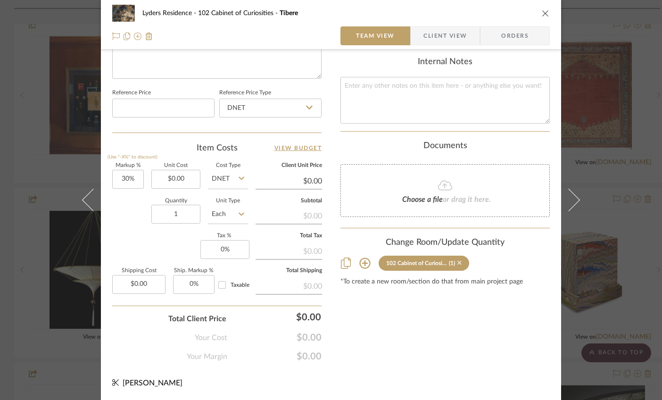
click at [457, 261] on icon at bounding box center [459, 263] width 4 height 4
click at [541, 15] on icon "close" at bounding box center [545, 13] width 8 height 8
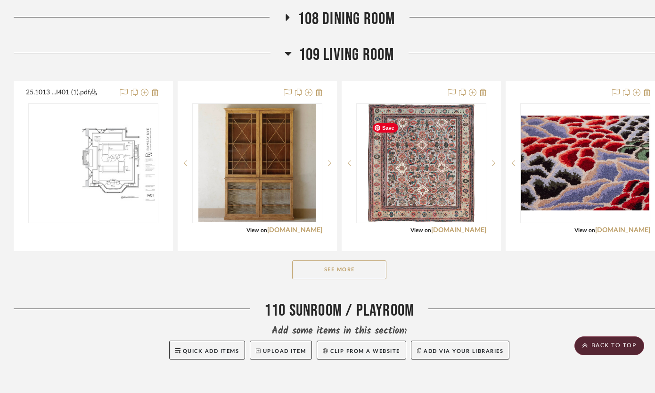
scroll to position [2961, 0]
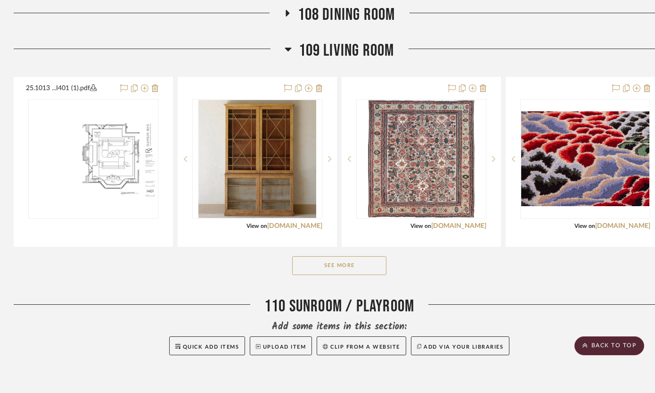
click at [368, 275] on button "See More" at bounding box center [339, 265] width 94 height 19
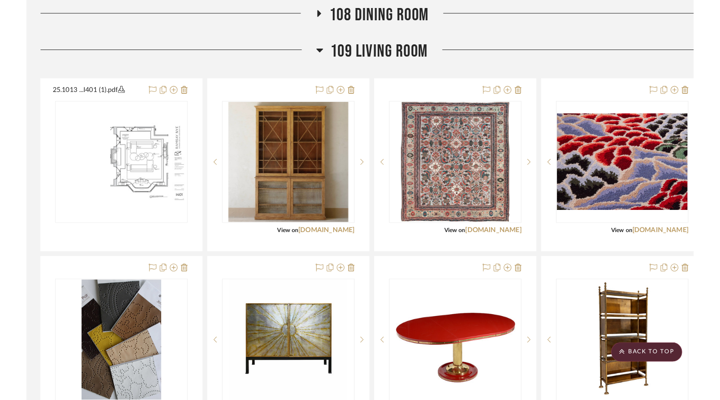
scroll to position [2961, 0]
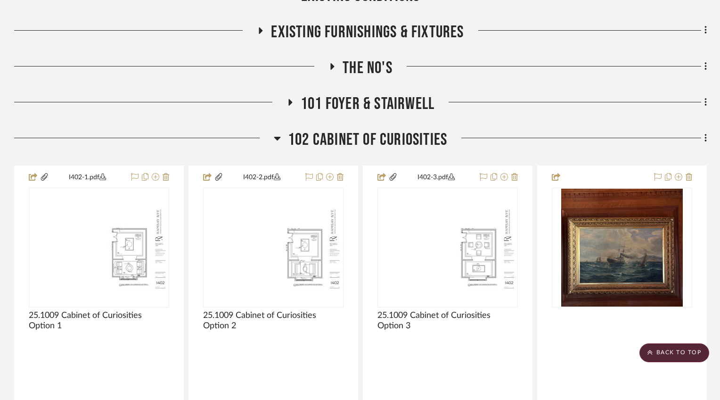
scroll to position [484, 0]
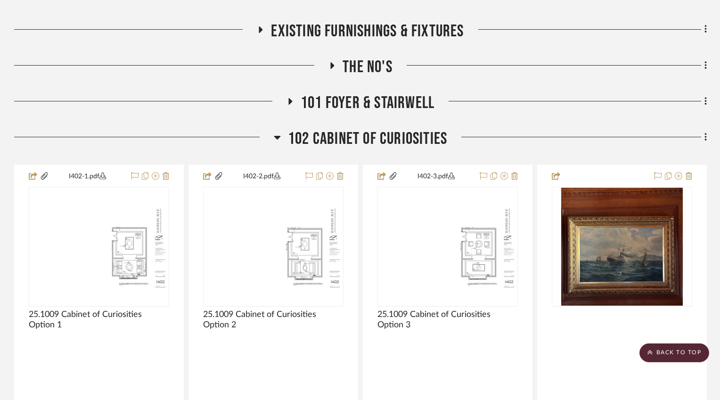
click at [275, 143] on icon at bounding box center [277, 136] width 7 height 11
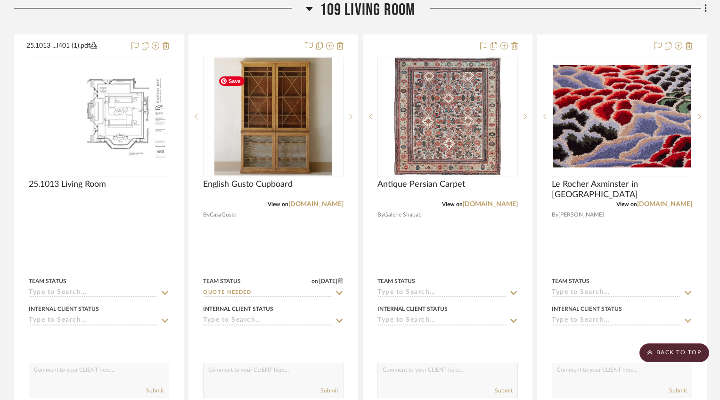
scroll to position [0, 0]
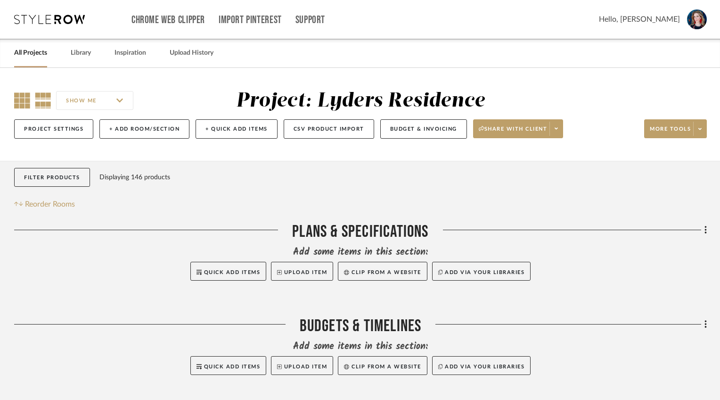
click at [21, 104] on icon at bounding box center [22, 100] width 16 height 16
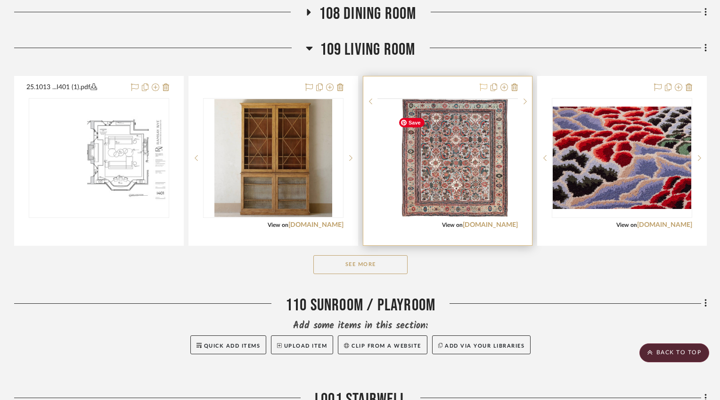
scroll to position [1001, 0]
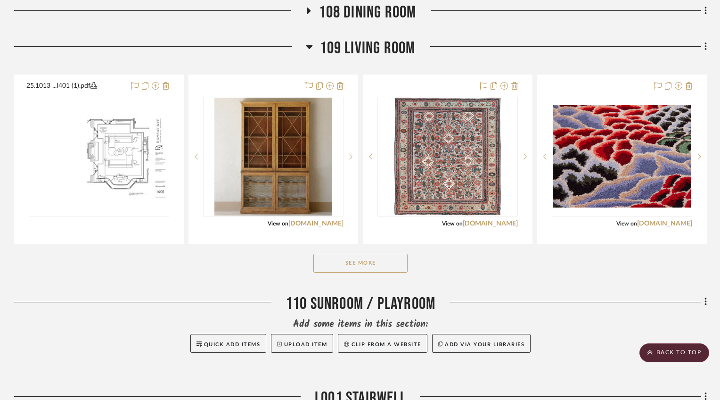
click at [368, 272] on button "See More" at bounding box center [360, 263] width 94 height 19
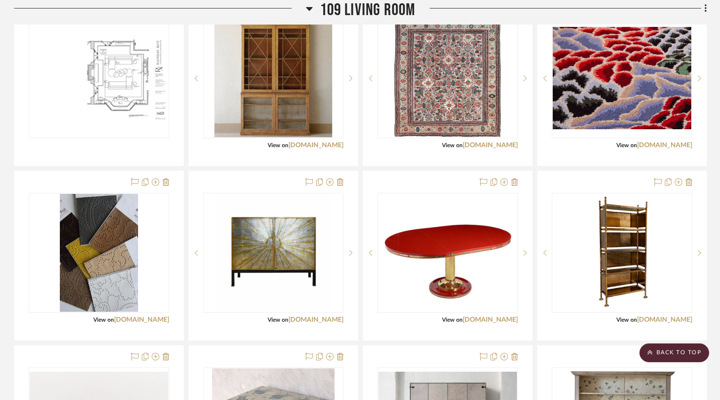
scroll to position [1068, 0]
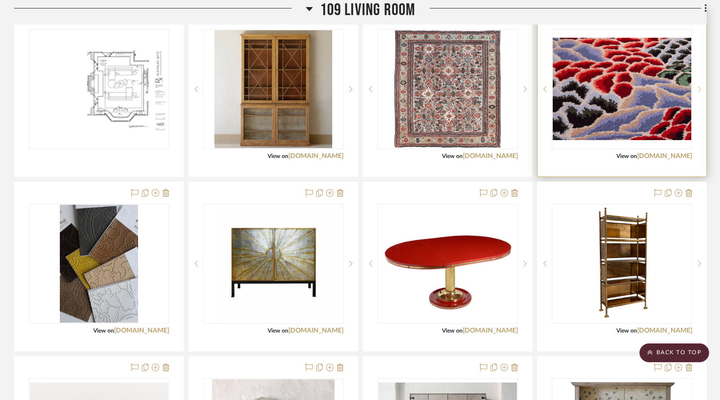
click at [697, 92] on sr-next-btn at bounding box center [699, 89] width 14 height 7
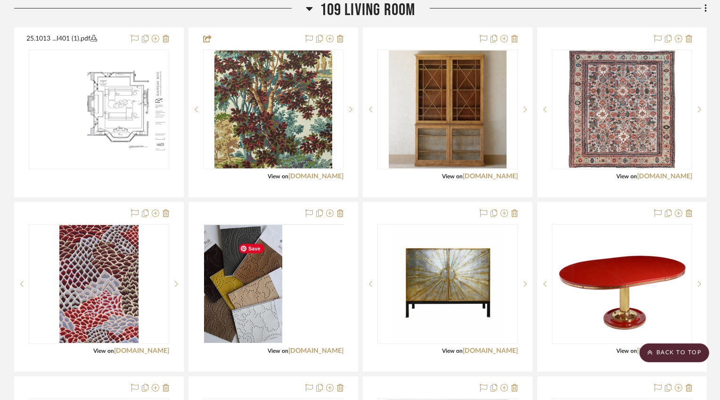
scroll to position [1044, 0]
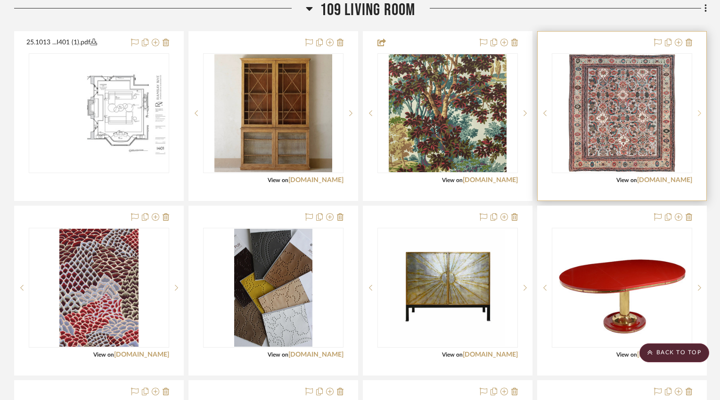
click at [696, 116] on sr-next-btn at bounding box center [699, 113] width 14 height 7
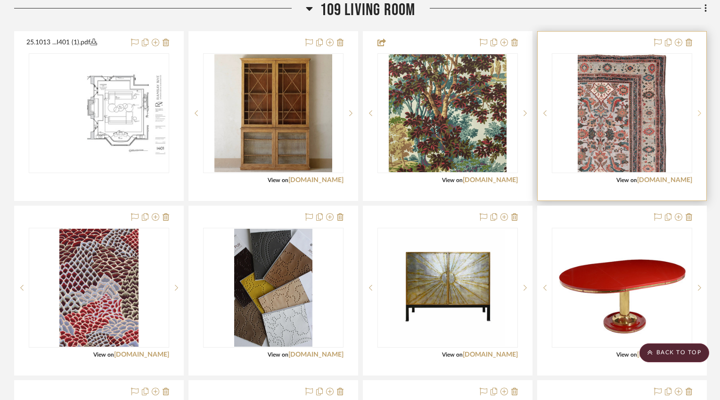
click at [696, 116] on sr-next-btn at bounding box center [699, 113] width 14 height 7
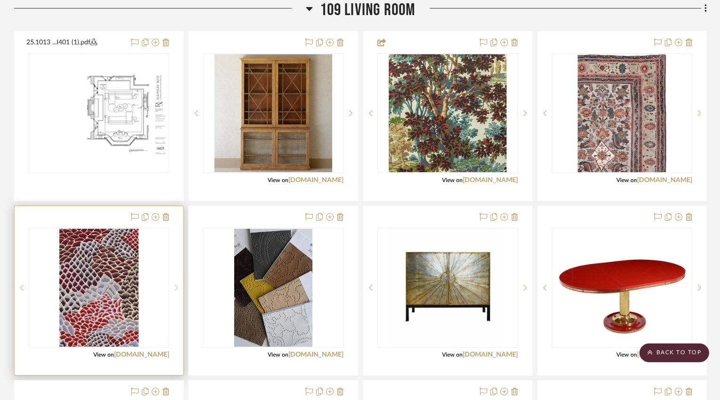
click at [174, 291] on sr-next-btn at bounding box center [176, 287] width 14 height 7
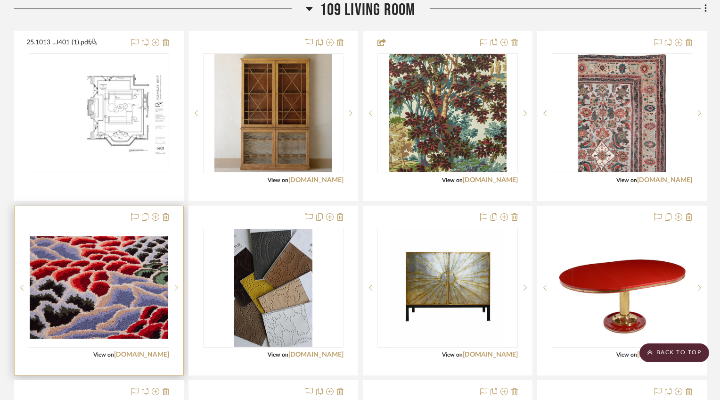
click at [174, 291] on sr-next-btn at bounding box center [176, 287] width 14 height 7
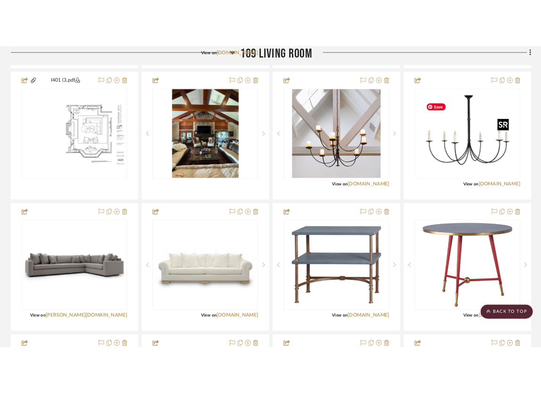
scroll to position [1739, 0]
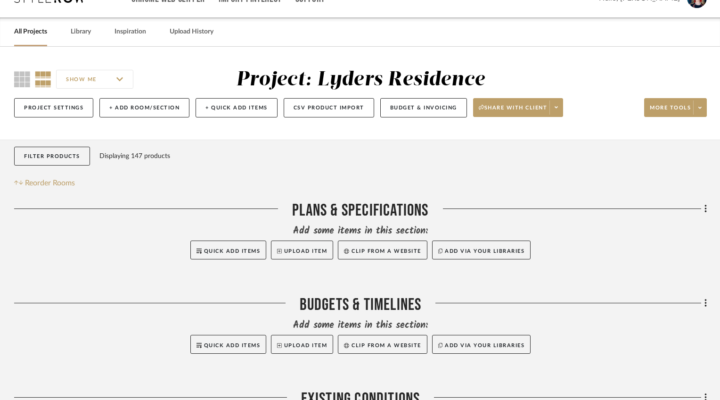
scroll to position [36, 0]
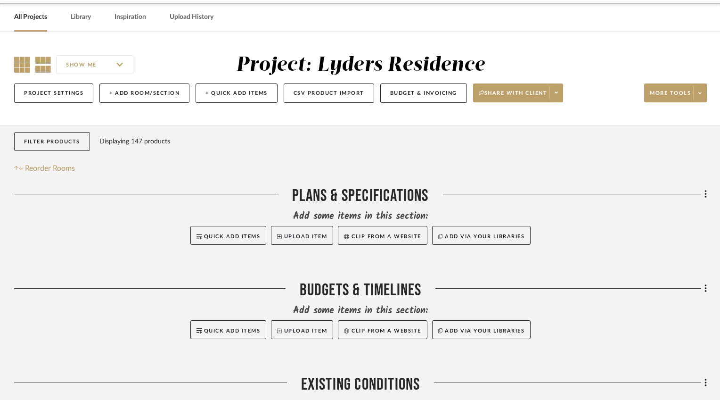
click at [22, 66] on icon at bounding box center [22, 65] width 16 height 16
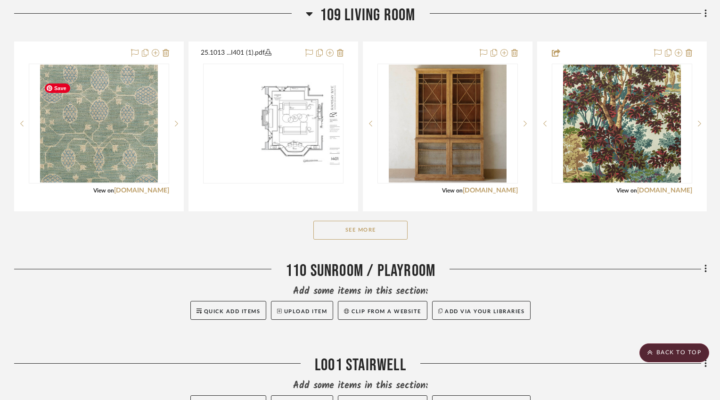
scroll to position [1044, 0]
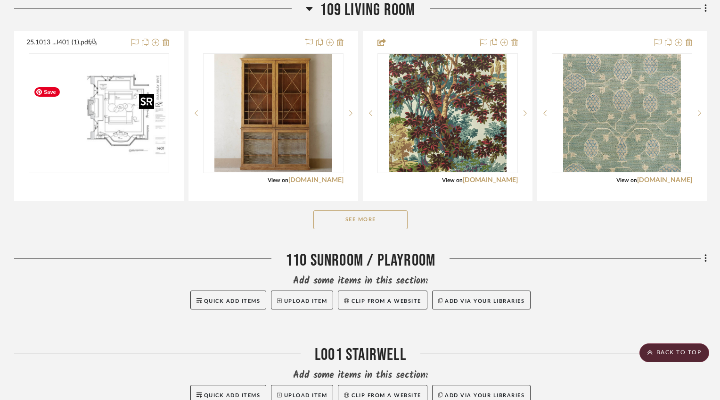
drag, startPoint x: 112, startPoint y: 161, endPoint x: 123, endPoint y: 160, distance: 10.9
click at [383, 229] on button "See More" at bounding box center [360, 219] width 94 height 19
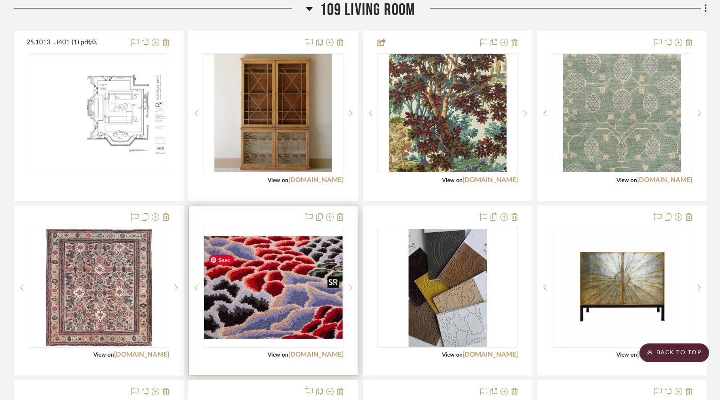
click at [295, 315] on img "0" at bounding box center [273, 287] width 139 height 103
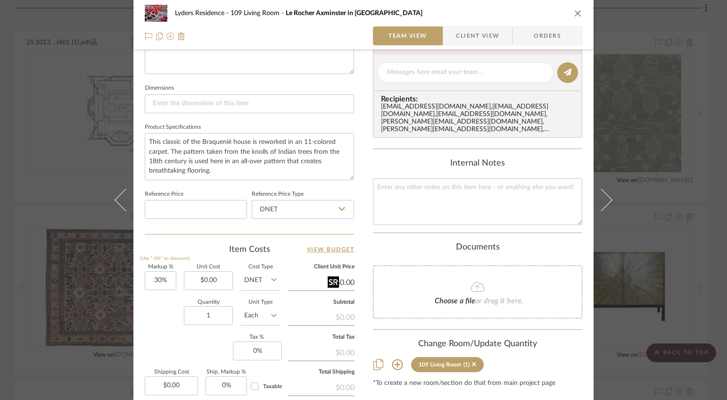
scroll to position [484, 0]
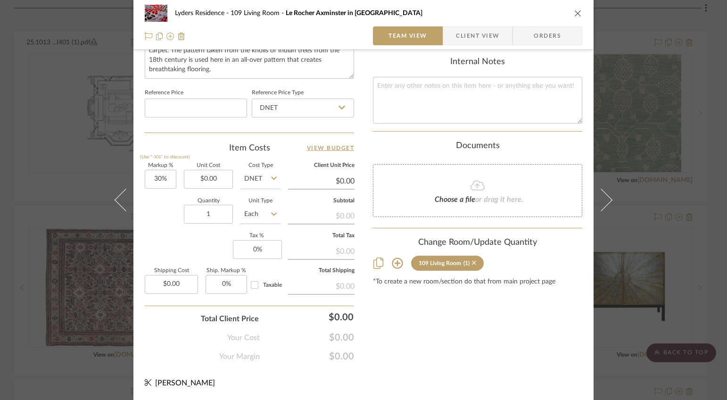
click at [476, 261] on icon at bounding box center [474, 263] width 4 height 4
click at [548, 14] on icon "close" at bounding box center [578, 13] width 8 height 8
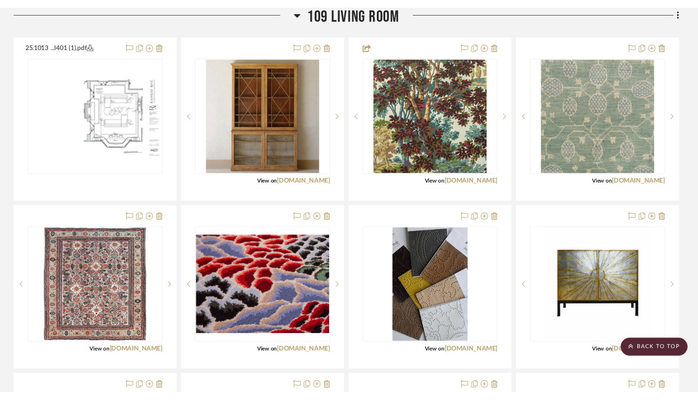
scroll to position [1044, 0]
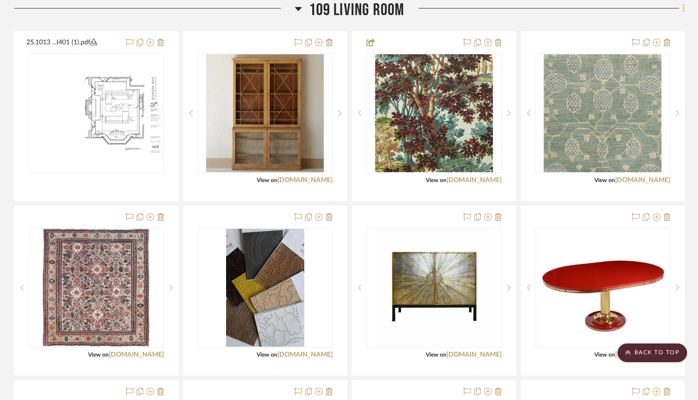
click at [548, 12] on icon at bounding box center [684, 8] width 2 height 8
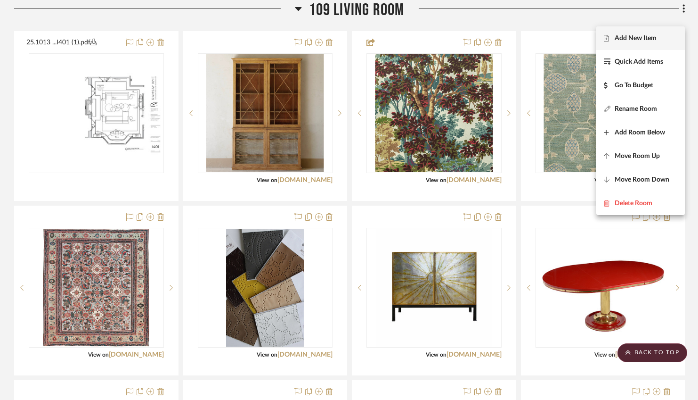
click at [548, 36] on span "Add New Item" at bounding box center [636, 38] width 42 height 8
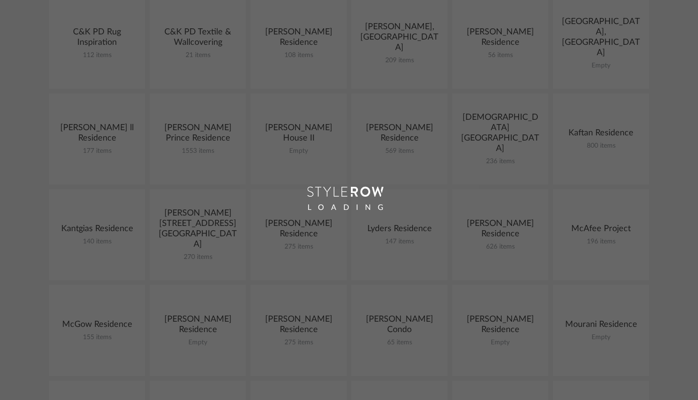
scroll to position [276, 0]
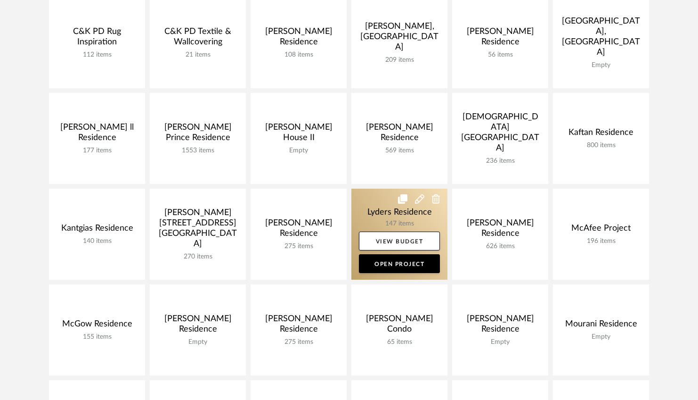
click at [390, 225] on link at bounding box center [400, 234] width 96 height 91
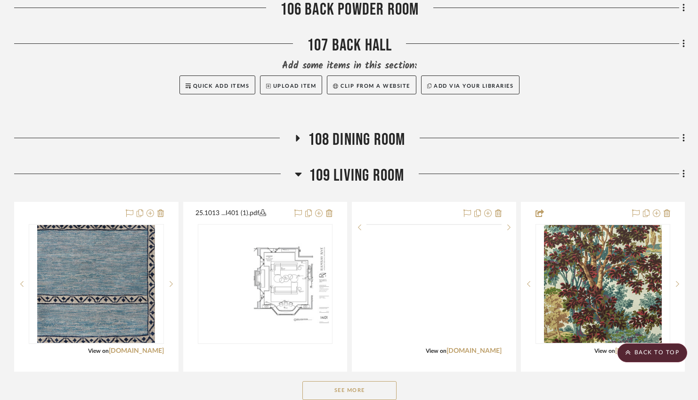
scroll to position [965, 0]
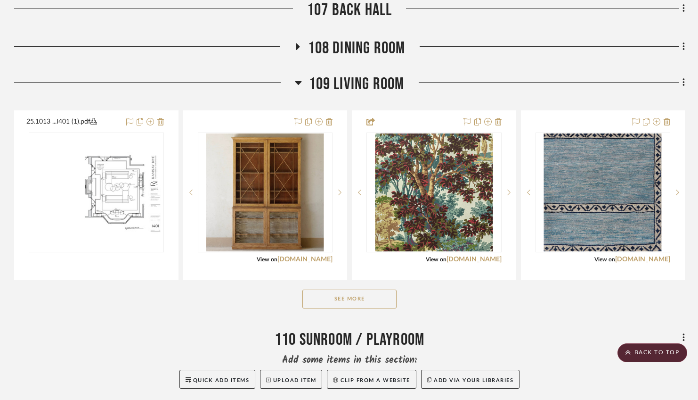
click at [379, 308] on button "See More" at bounding box center [350, 298] width 94 height 19
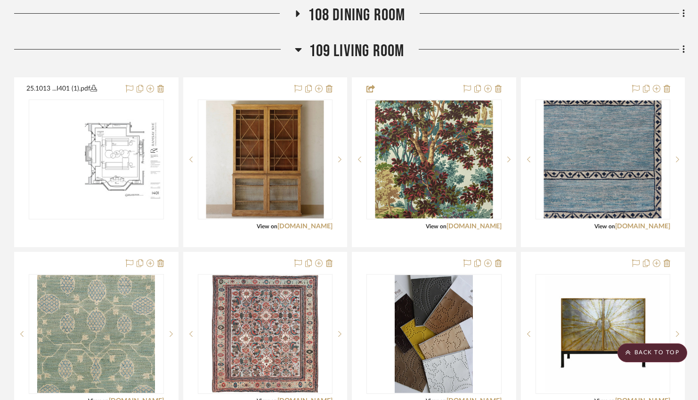
scroll to position [1002, 0]
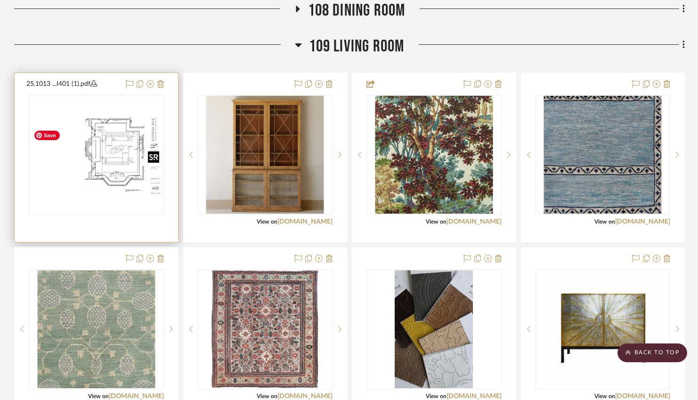
click at [120, 174] on img "0" at bounding box center [96, 154] width 133 height 86
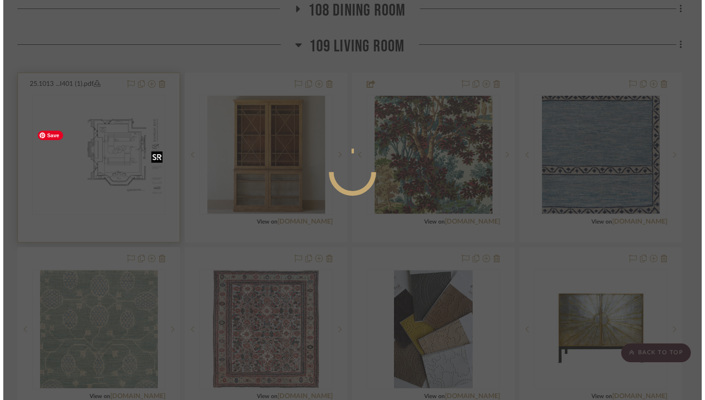
scroll to position [0, 0]
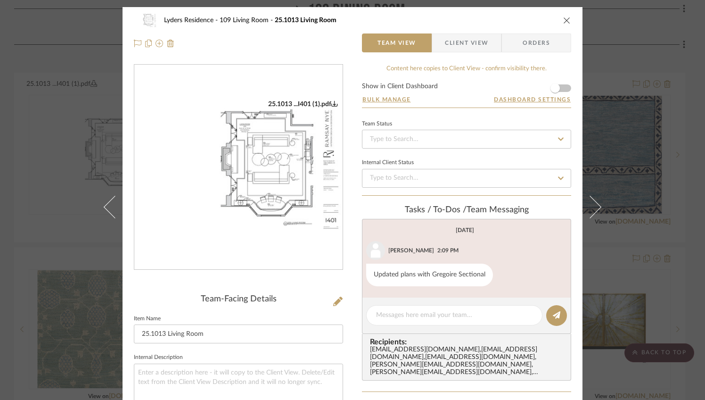
click at [294, 158] on img "0" at bounding box center [238, 167] width 208 height 135
click at [0, 0] on div "Lyders Residence 109 Living Room 25.1013 Living Room Team View Client View Orde…" at bounding box center [352, 200] width 705 height 400
click at [548, 21] on icon "close" at bounding box center [567, 20] width 8 height 8
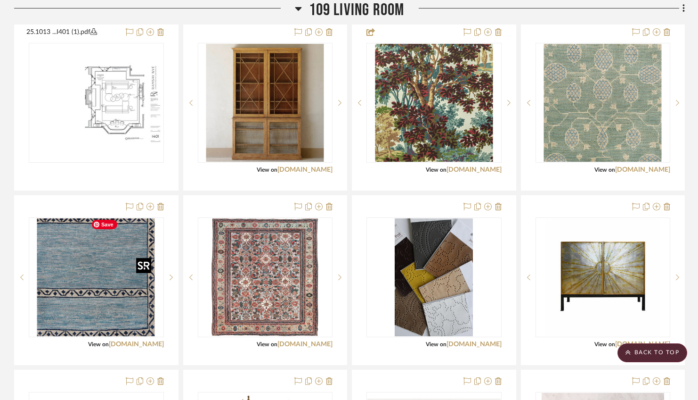
scroll to position [1050, 0]
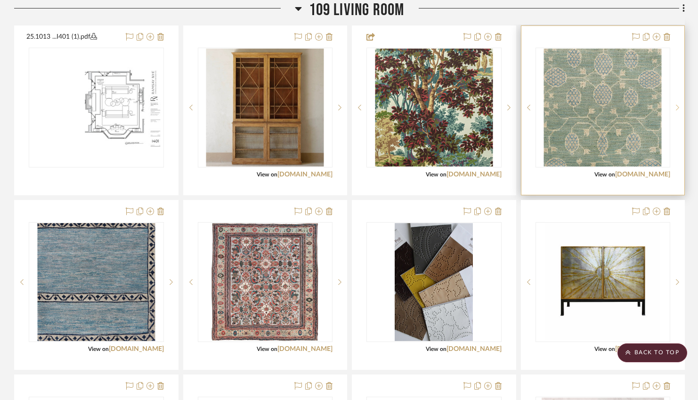
click at [548, 111] on icon at bounding box center [677, 107] width 3 height 7
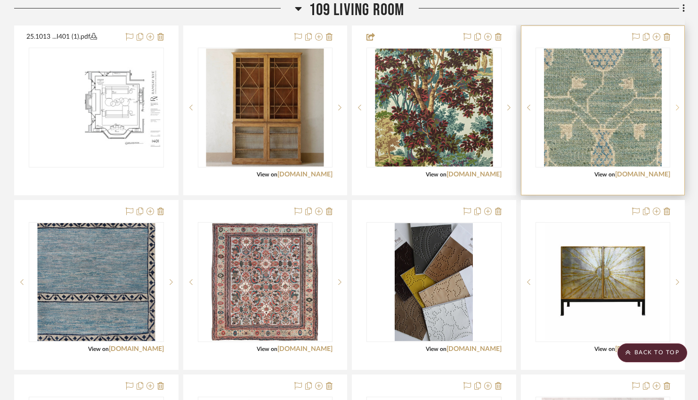
click at [548, 111] on icon at bounding box center [677, 107] width 3 height 7
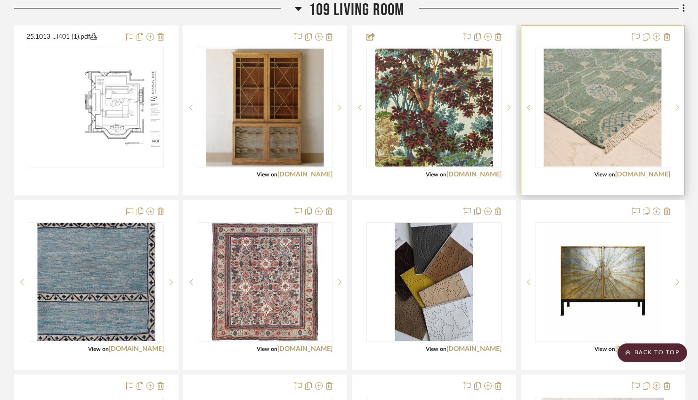
click at [548, 111] on icon at bounding box center [677, 107] width 3 height 7
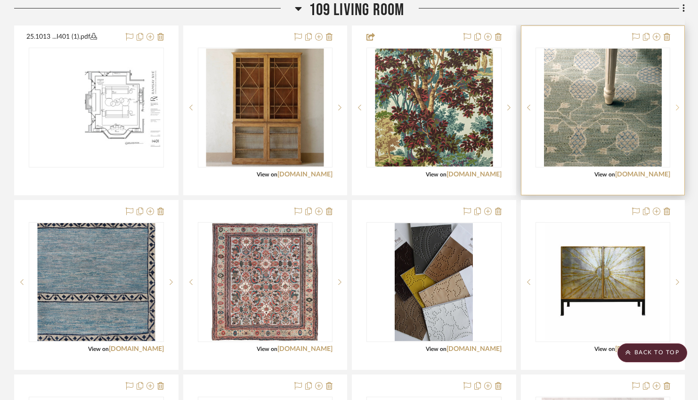
click at [548, 111] on icon at bounding box center [677, 107] width 3 height 7
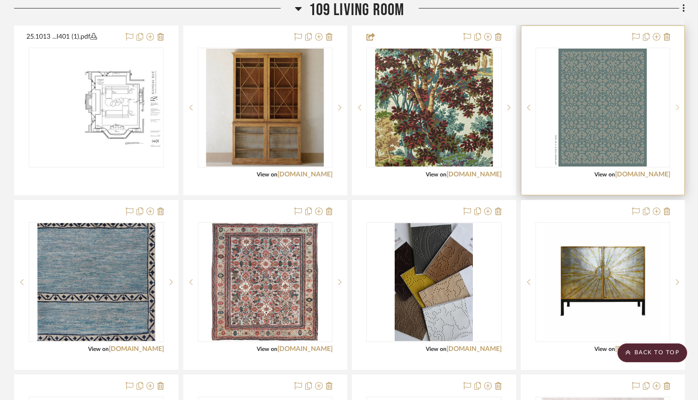
click at [548, 111] on sr-next-btn at bounding box center [678, 107] width 14 height 7
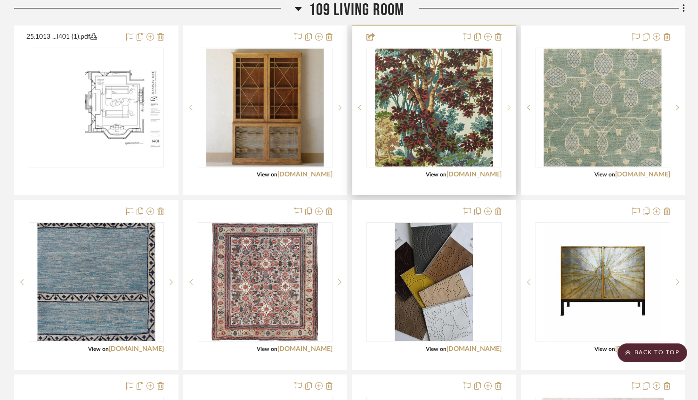
click at [509, 110] on icon at bounding box center [509, 108] width 3 height 6
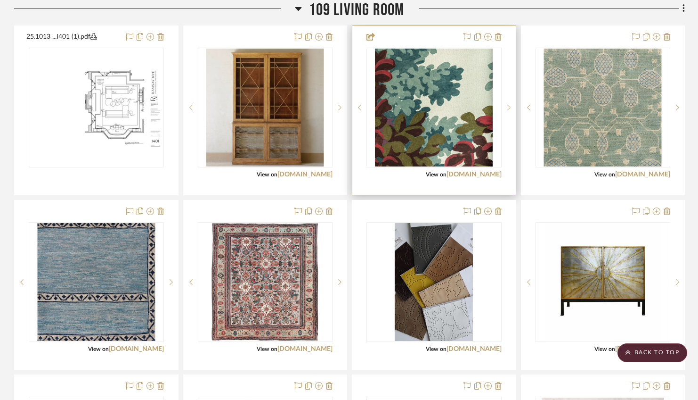
click at [509, 110] on icon at bounding box center [509, 108] width 3 height 6
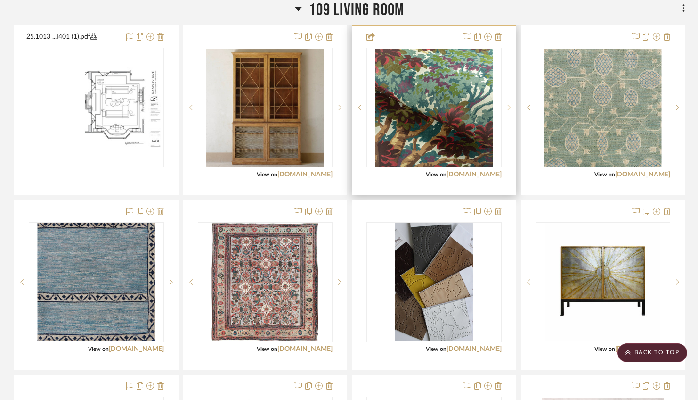
click at [509, 110] on icon at bounding box center [509, 108] width 3 height 6
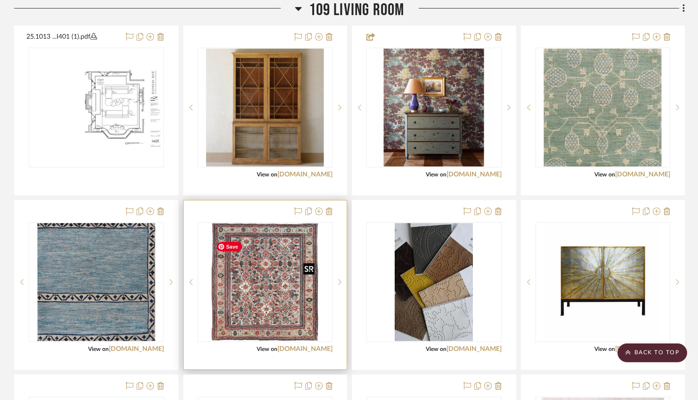
click at [252, 305] on img "0" at bounding box center [265, 282] width 107 height 118
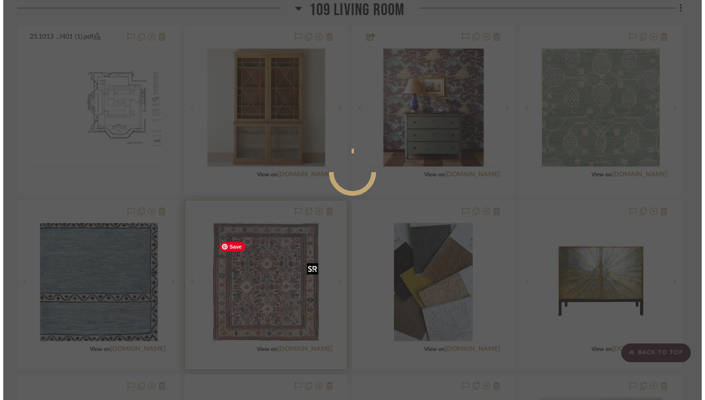
scroll to position [0, 0]
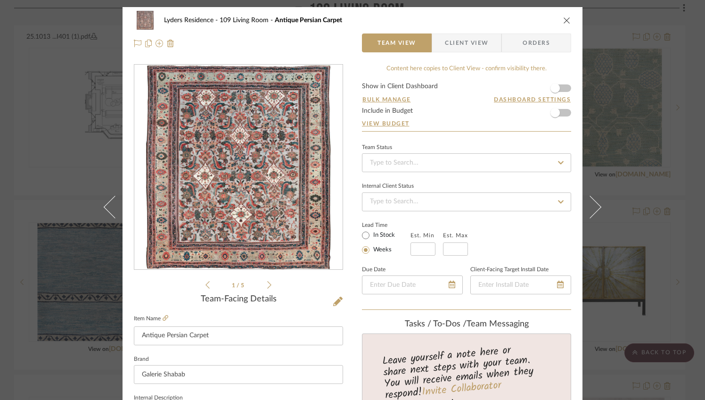
click at [273, 214] on img "0" at bounding box center [238, 167] width 185 height 205
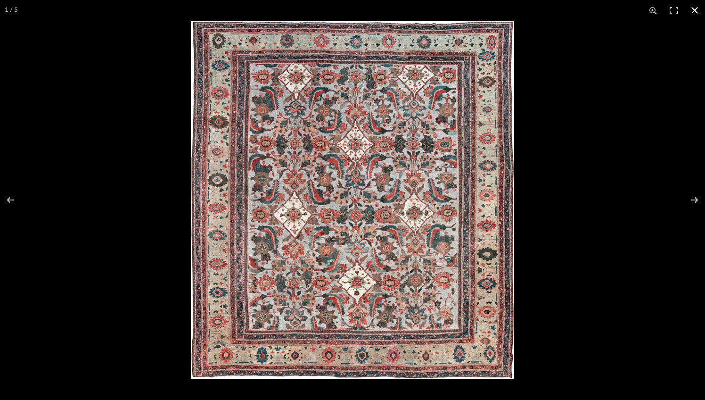
click at [548, 8] on button at bounding box center [694, 10] width 21 height 21
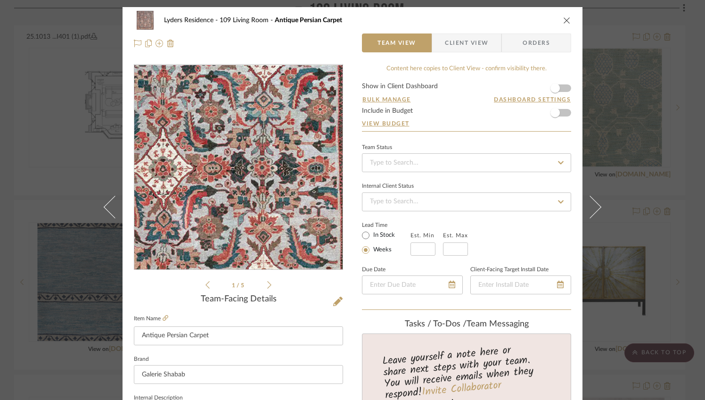
click at [262, 135] on img "0" at bounding box center [238, 167] width 185 height 205
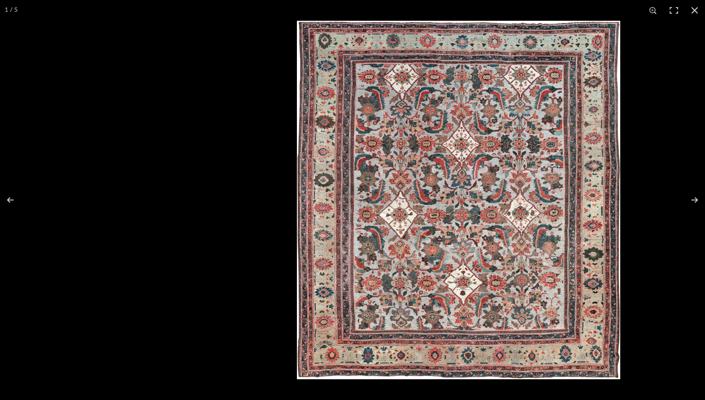
click at [493, 132] on img at bounding box center [458, 200] width 323 height 358
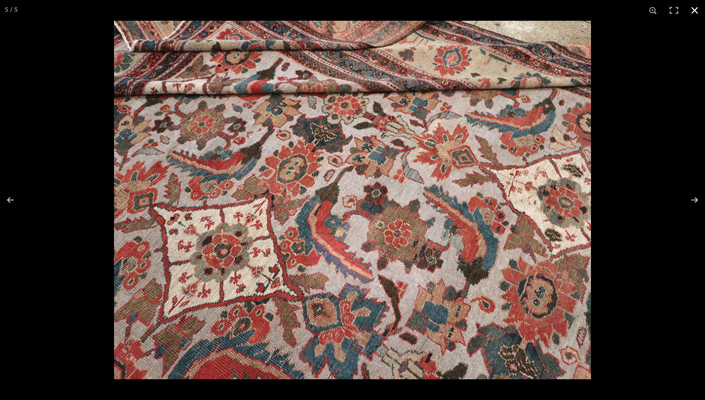
click at [548, 11] on button at bounding box center [694, 10] width 21 height 21
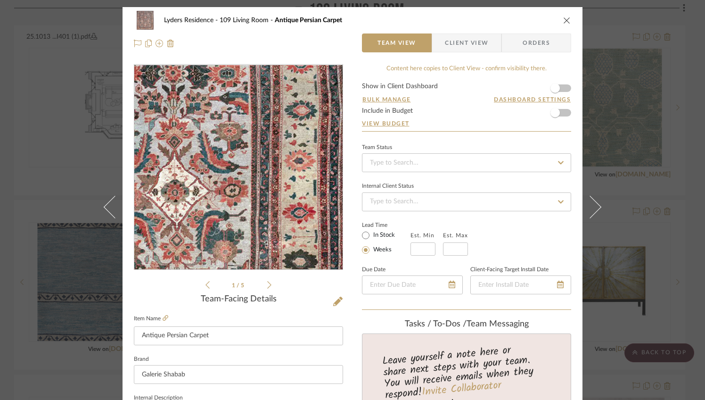
click at [292, 167] on img "0" at bounding box center [238, 167] width 185 height 205
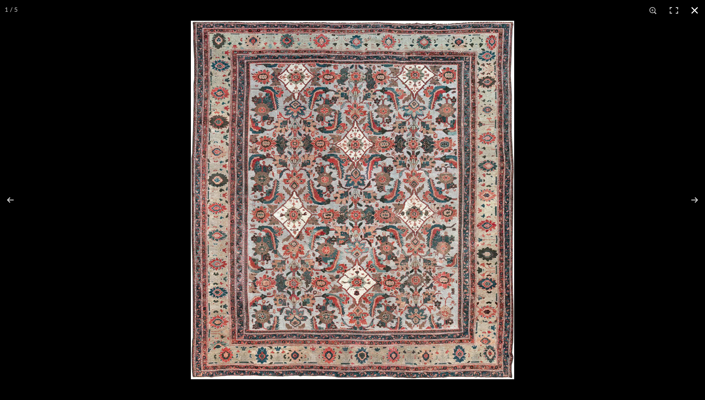
click at [548, 12] on button at bounding box center [694, 10] width 21 height 21
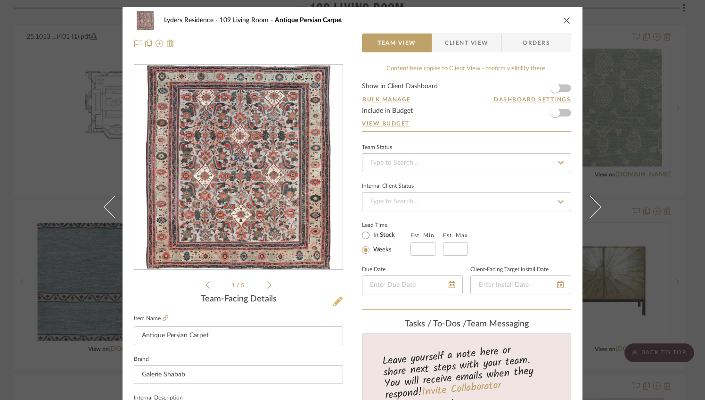
click at [333, 300] on icon at bounding box center [337, 300] width 9 height 9
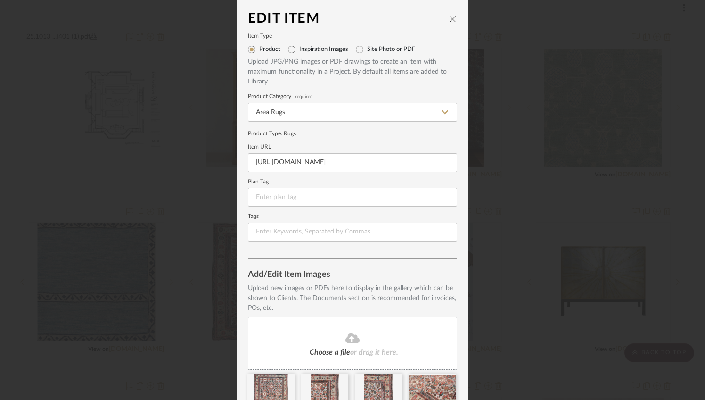
click at [449, 22] on button "close" at bounding box center [453, 19] width 8 height 8
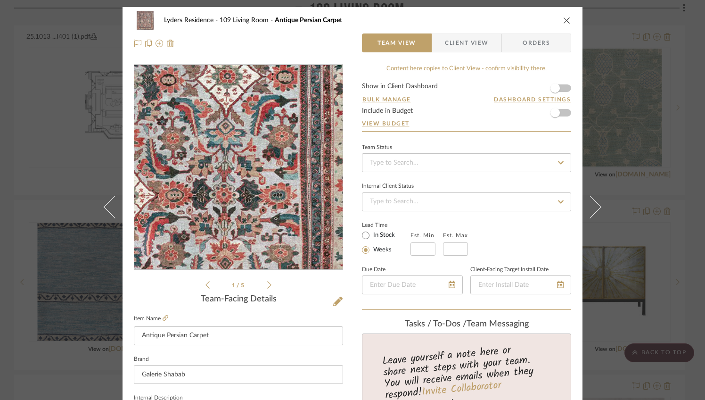
click at [275, 126] on img "0" at bounding box center [238, 167] width 185 height 205
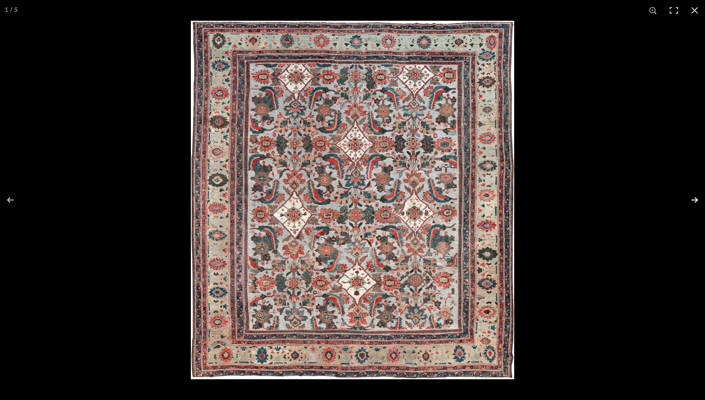
click at [548, 199] on button at bounding box center [688, 199] width 33 height 47
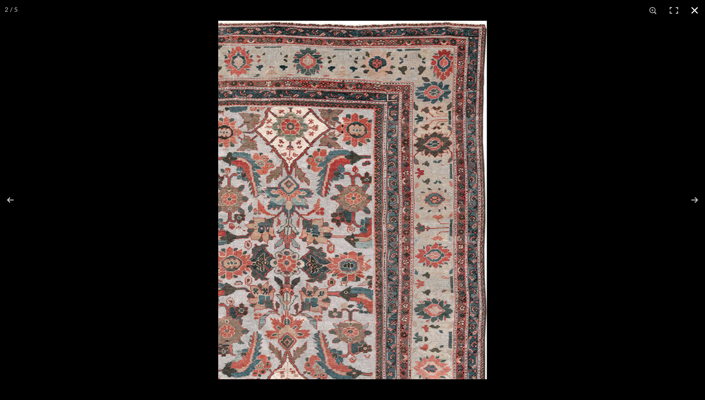
click at [548, 10] on button at bounding box center [694, 10] width 21 height 21
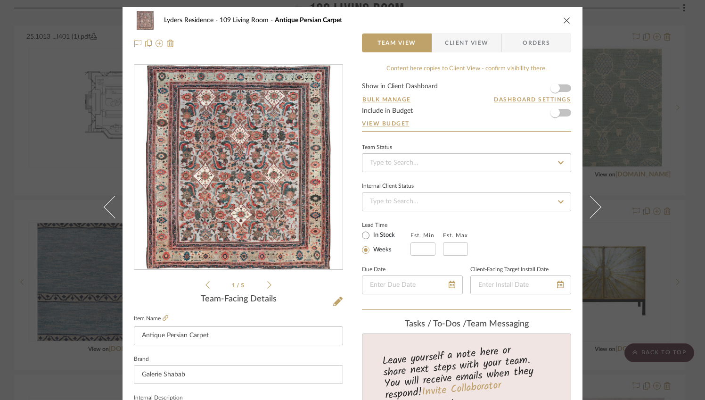
click at [548, 18] on icon "close" at bounding box center [567, 20] width 8 height 8
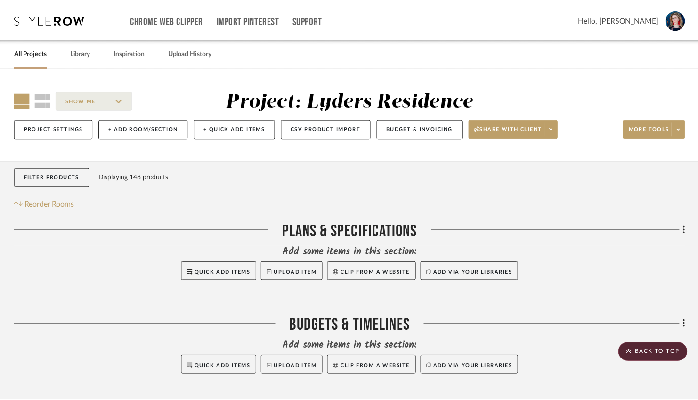
scroll to position [1050, 0]
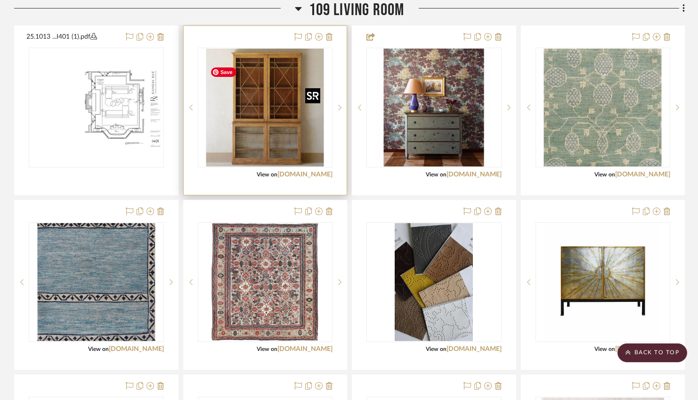
click at [276, 144] on img "0" at bounding box center [265, 108] width 118 height 118
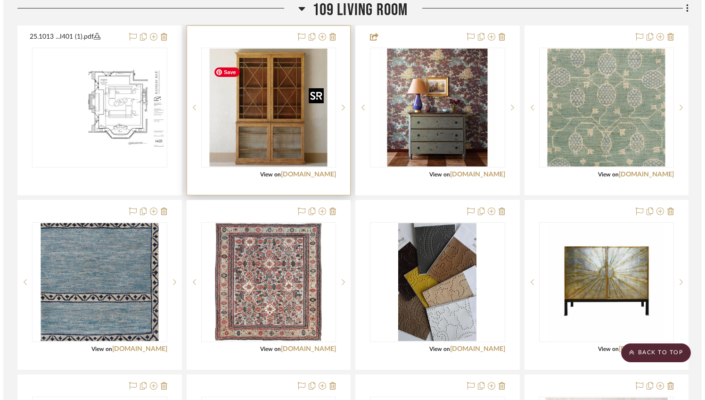
scroll to position [0, 0]
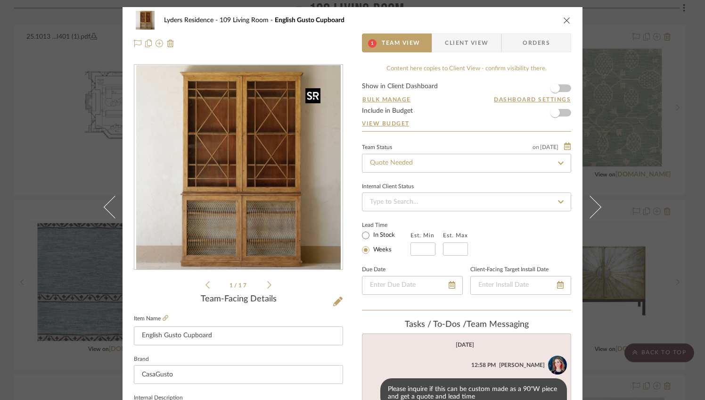
click at [276, 144] on img "0" at bounding box center [238, 167] width 205 height 205
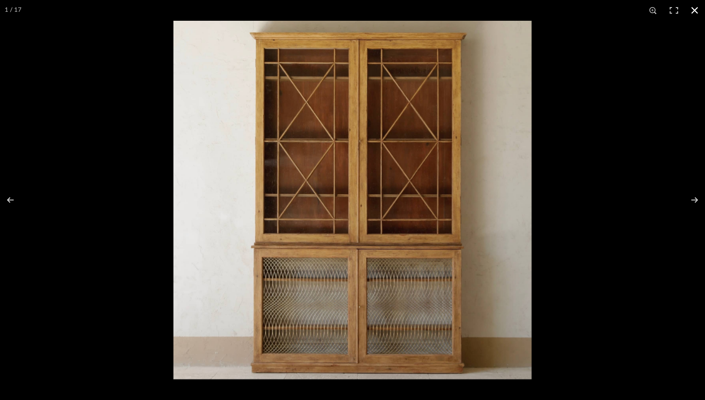
click at [548, 8] on button at bounding box center [694, 10] width 21 height 21
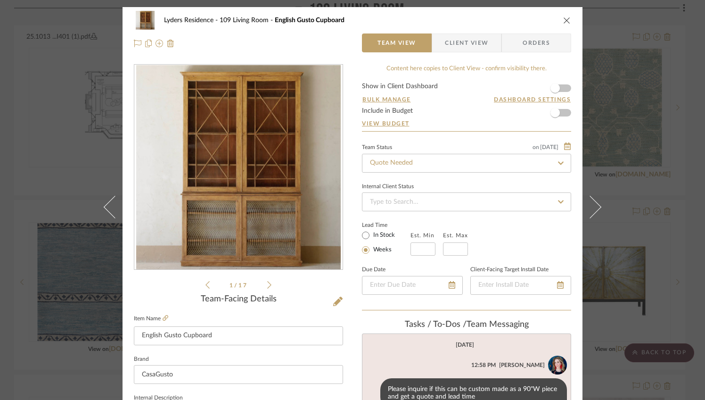
click at [548, 18] on icon "close" at bounding box center [567, 20] width 8 height 8
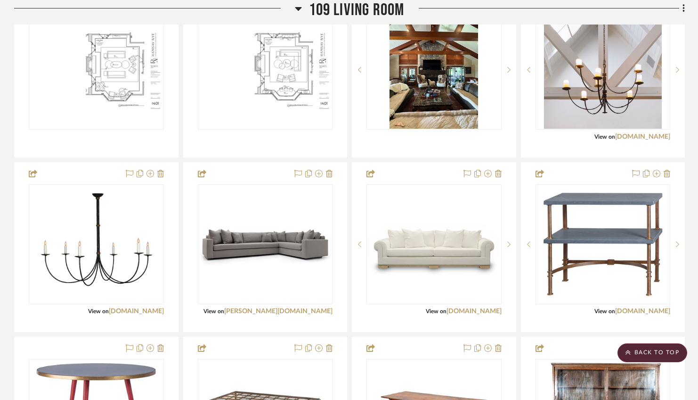
scroll to position [1786, 0]
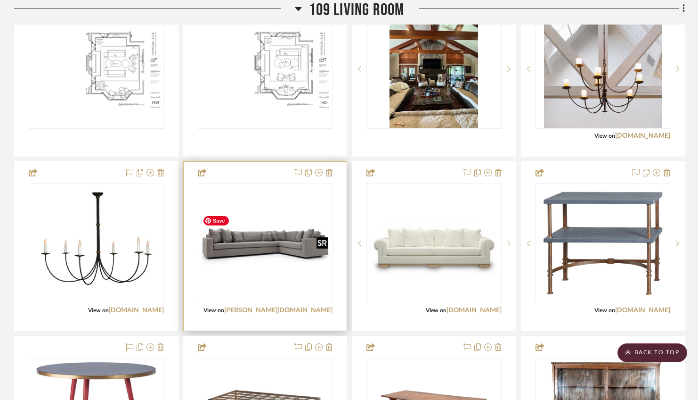
click at [268, 255] on img "0" at bounding box center [265, 243] width 133 height 92
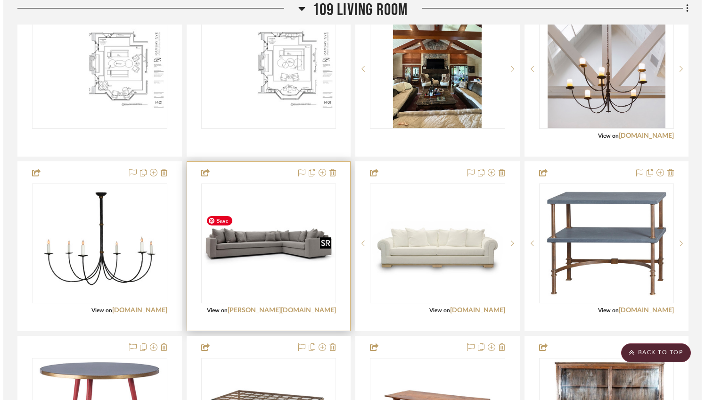
scroll to position [0, 0]
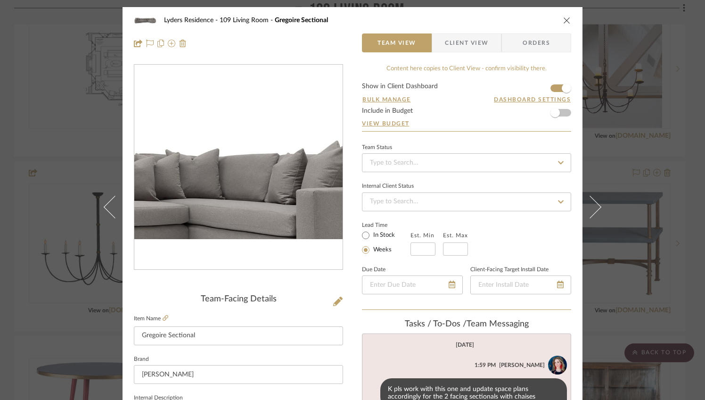
click at [273, 153] on img "0" at bounding box center [238, 167] width 208 height 143
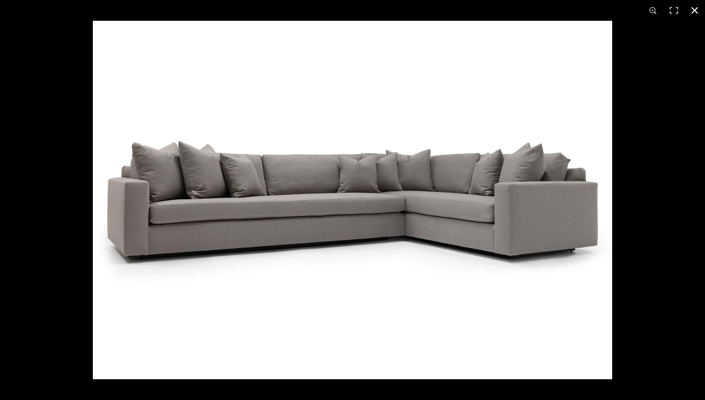
click at [548, 12] on button at bounding box center [694, 10] width 21 height 21
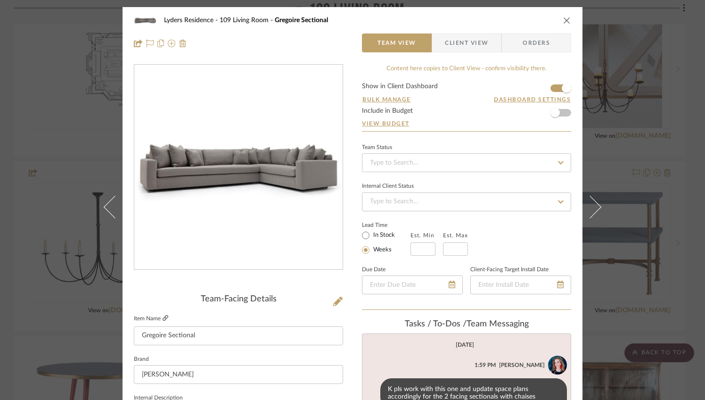
click at [167, 316] on icon at bounding box center [166, 318] width 6 height 6
click at [548, 21] on icon "close" at bounding box center [567, 20] width 8 height 8
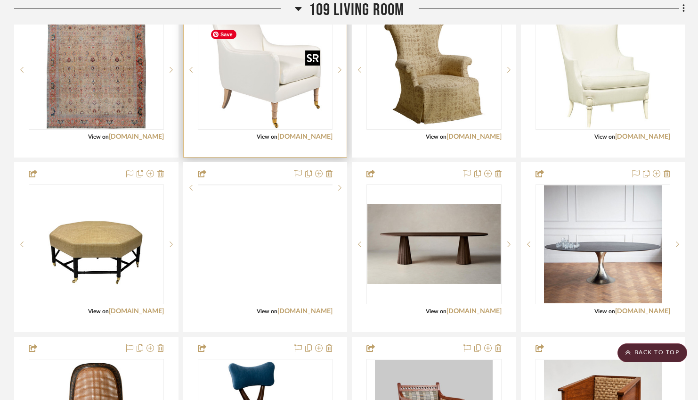
scroll to position [2496, 0]
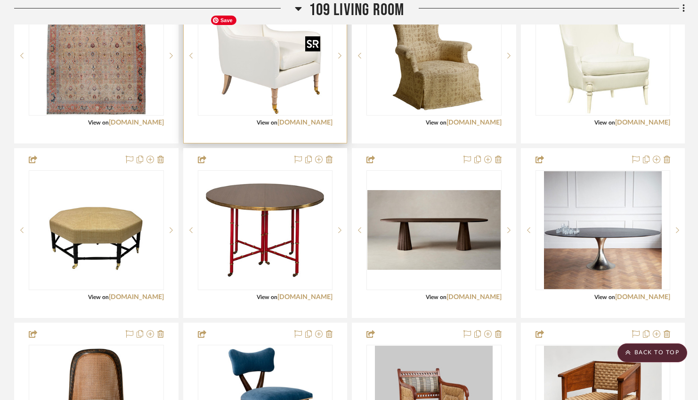
click at [268, 66] on img "0" at bounding box center [265, 56] width 118 height 118
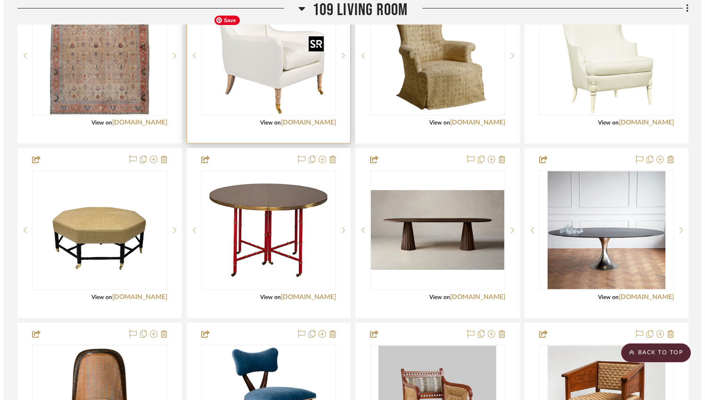
scroll to position [0, 0]
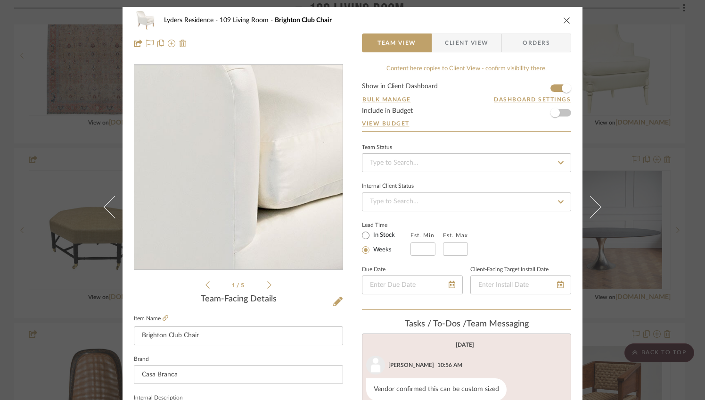
click at [254, 178] on img "0" at bounding box center [238, 167] width 205 height 205
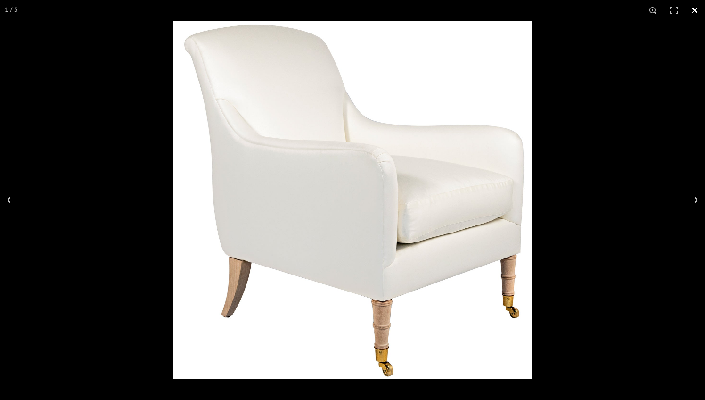
click at [548, 10] on button at bounding box center [694, 10] width 21 height 21
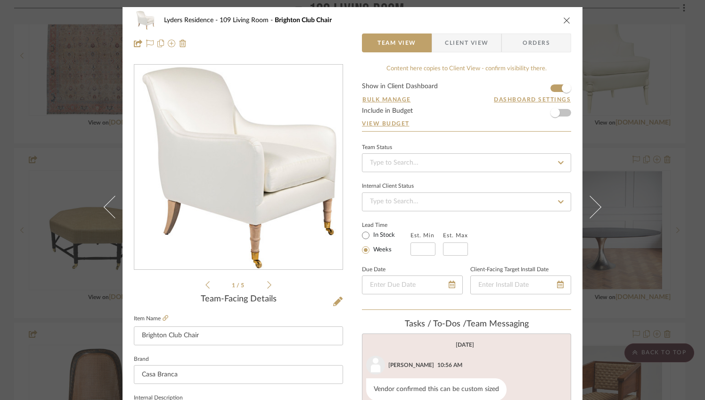
click at [548, 22] on icon "close" at bounding box center [567, 20] width 8 height 8
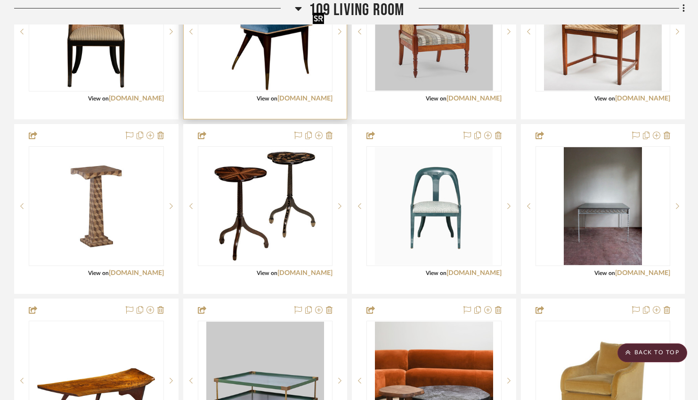
scroll to position [2870, 0]
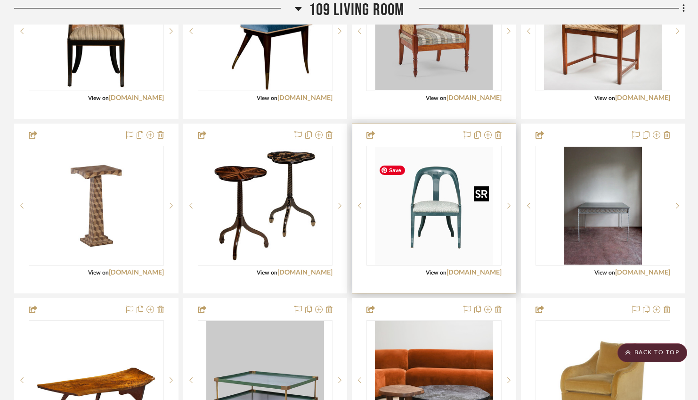
click at [460, 254] on img "0" at bounding box center [434, 206] width 118 height 118
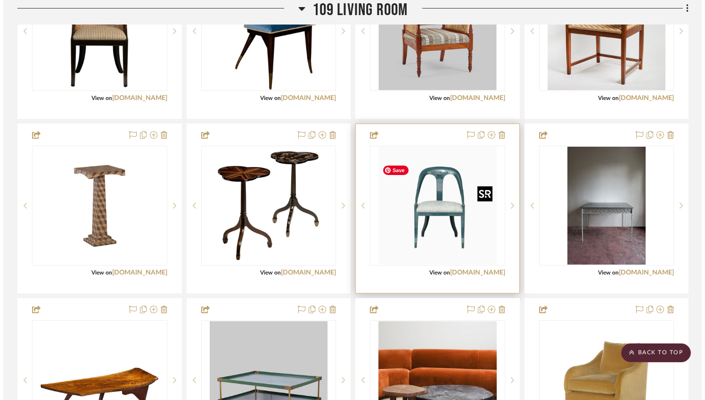
scroll to position [0, 0]
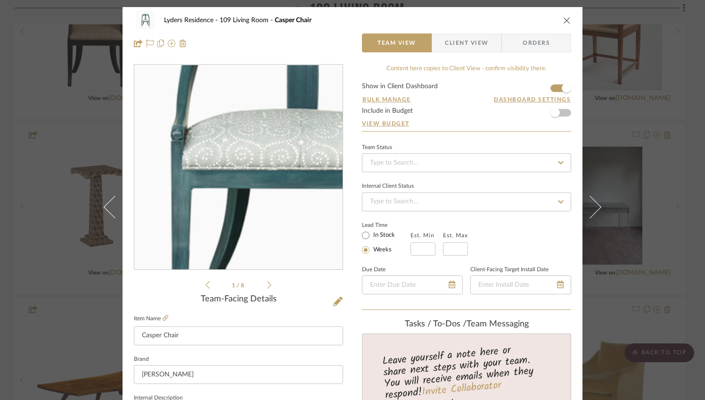
click at [217, 178] on img "0" at bounding box center [238, 167] width 205 height 205
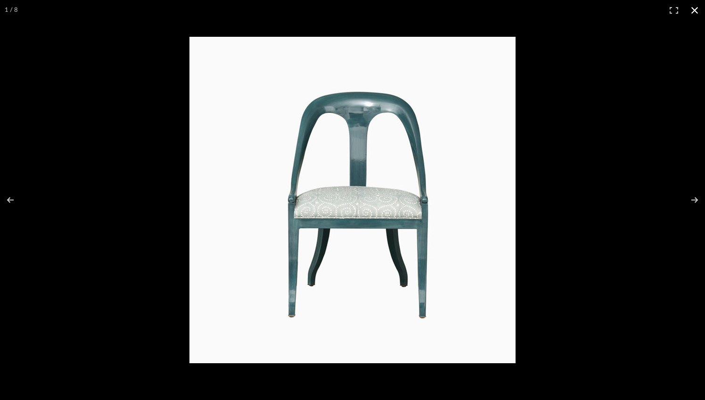
click at [548, 10] on button at bounding box center [694, 10] width 21 height 21
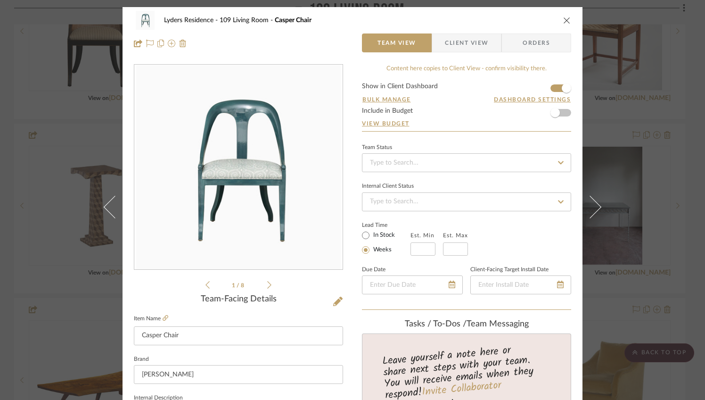
click at [548, 23] on icon "close" at bounding box center [567, 20] width 8 height 8
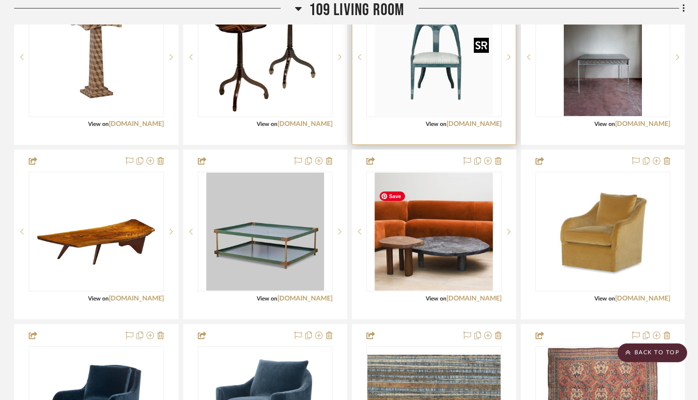
scroll to position [3019, 0]
